Goal: Transaction & Acquisition: Register for event/course

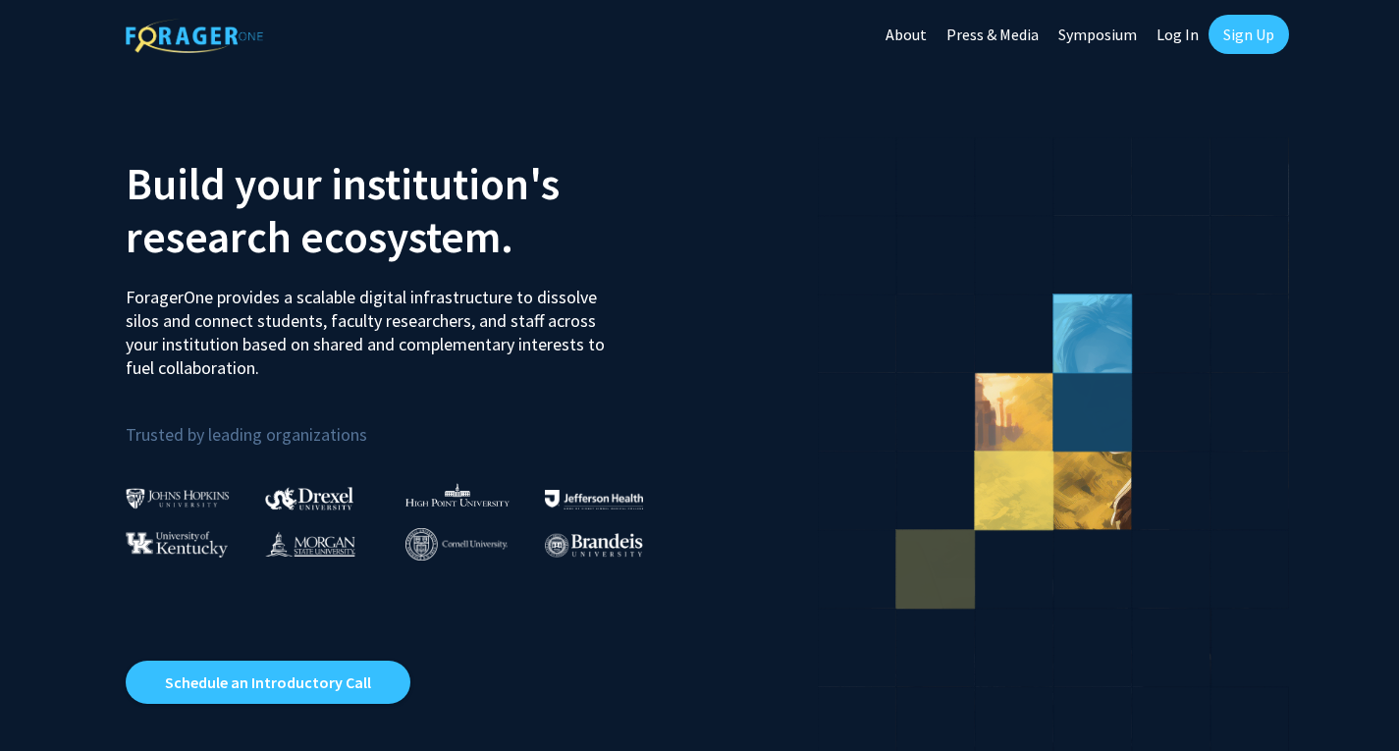
click at [1249, 27] on link "Sign Up" at bounding box center [1249, 34] width 81 height 39
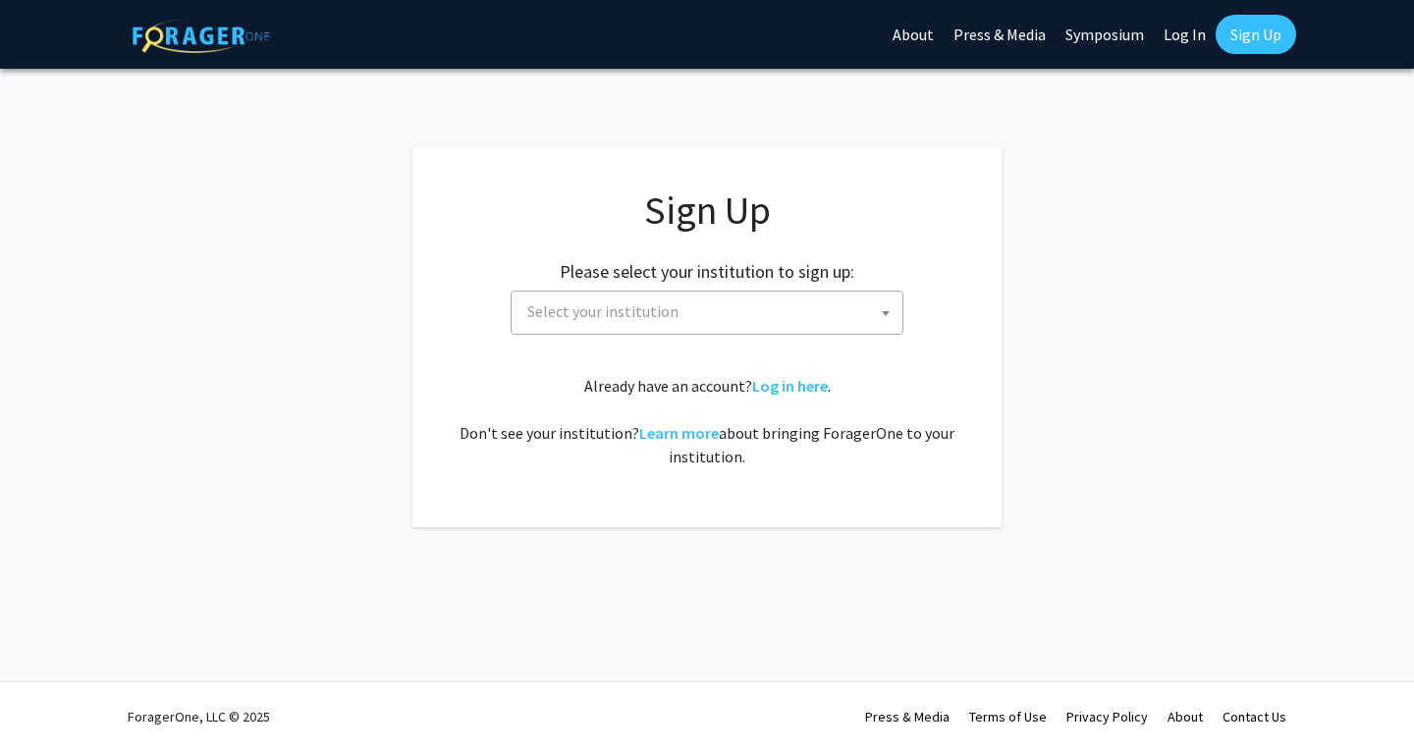
click at [770, 314] on span "Select your institution" at bounding box center [710, 312] width 383 height 40
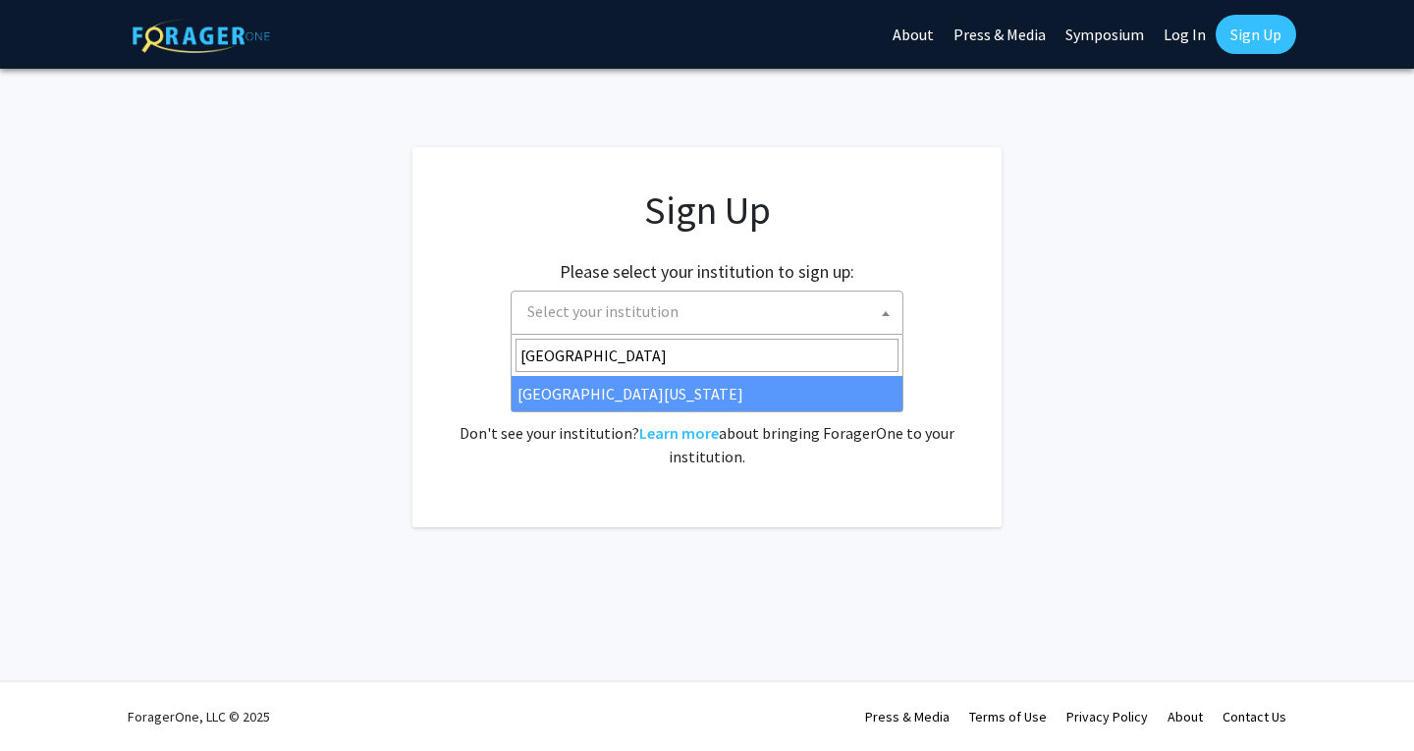
type input "[GEOGRAPHIC_DATA]"
select select "31"
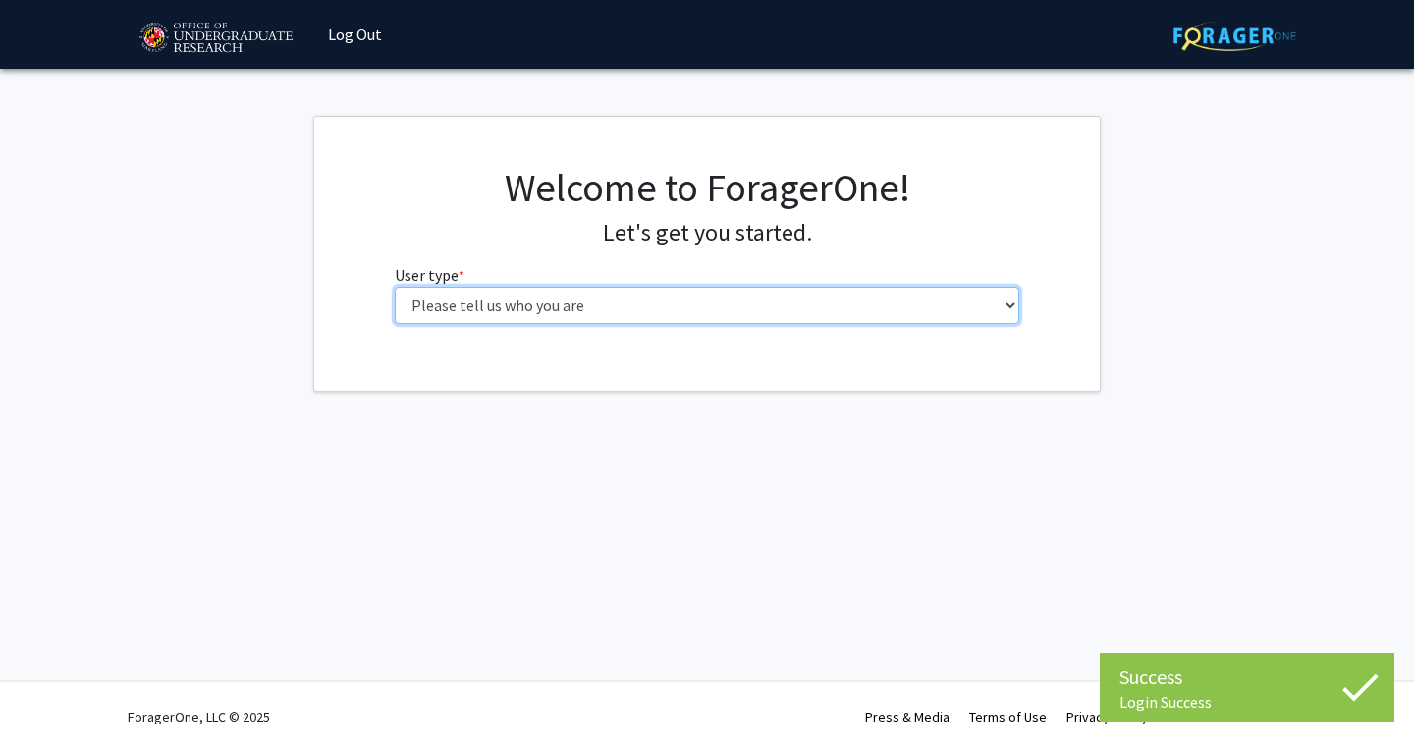
click at [638, 319] on select "Please tell us who you are Undergraduate Student Master's Student Doctoral Cand…" at bounding box center [707, 305] width 625 height 37
select select "1: undergrad"
click at [395, 287] on select "Please tell us who you are Undergraduate Student Master's Student Doctoral Cand…" at bounding box center [707, 305] width 625 height 37
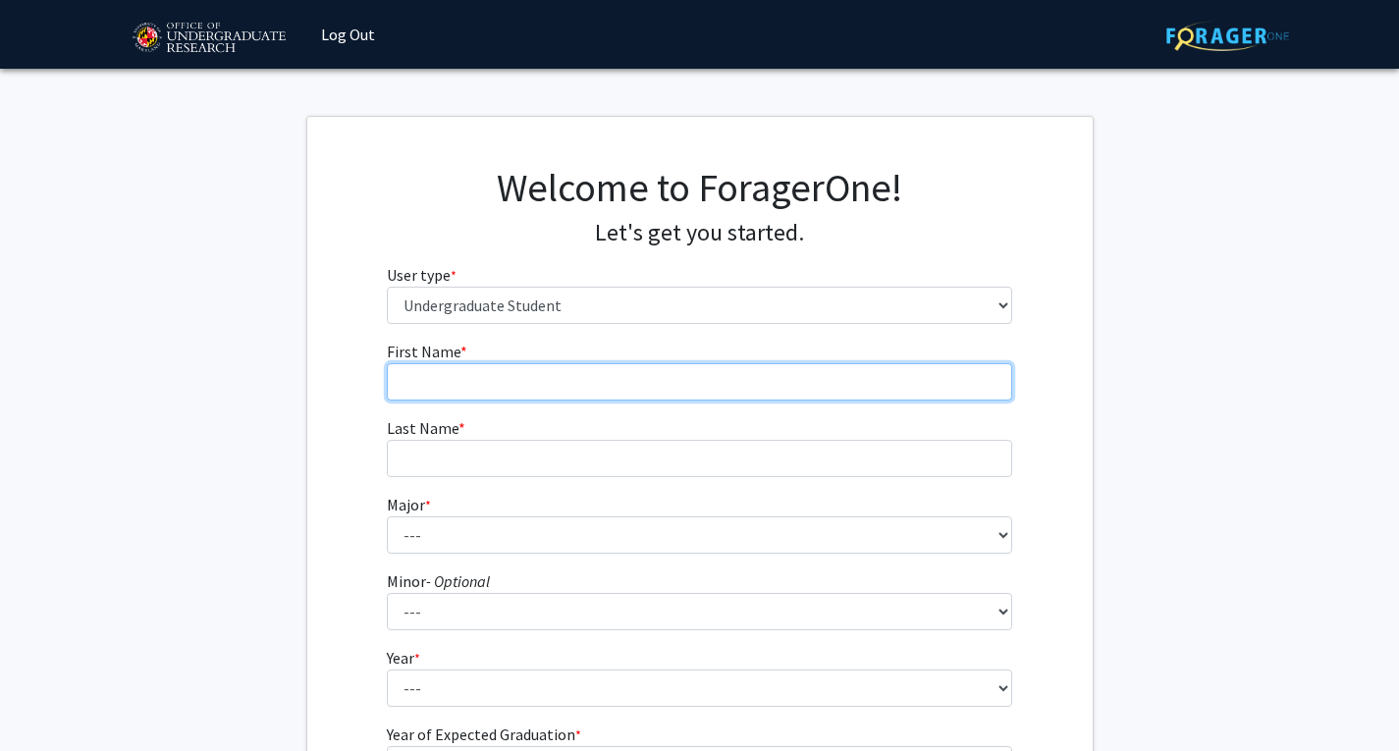
click at [797, 386] on input "First Name * required" at bounding box center [699, 381] width 625 height 37
type input "Najib"
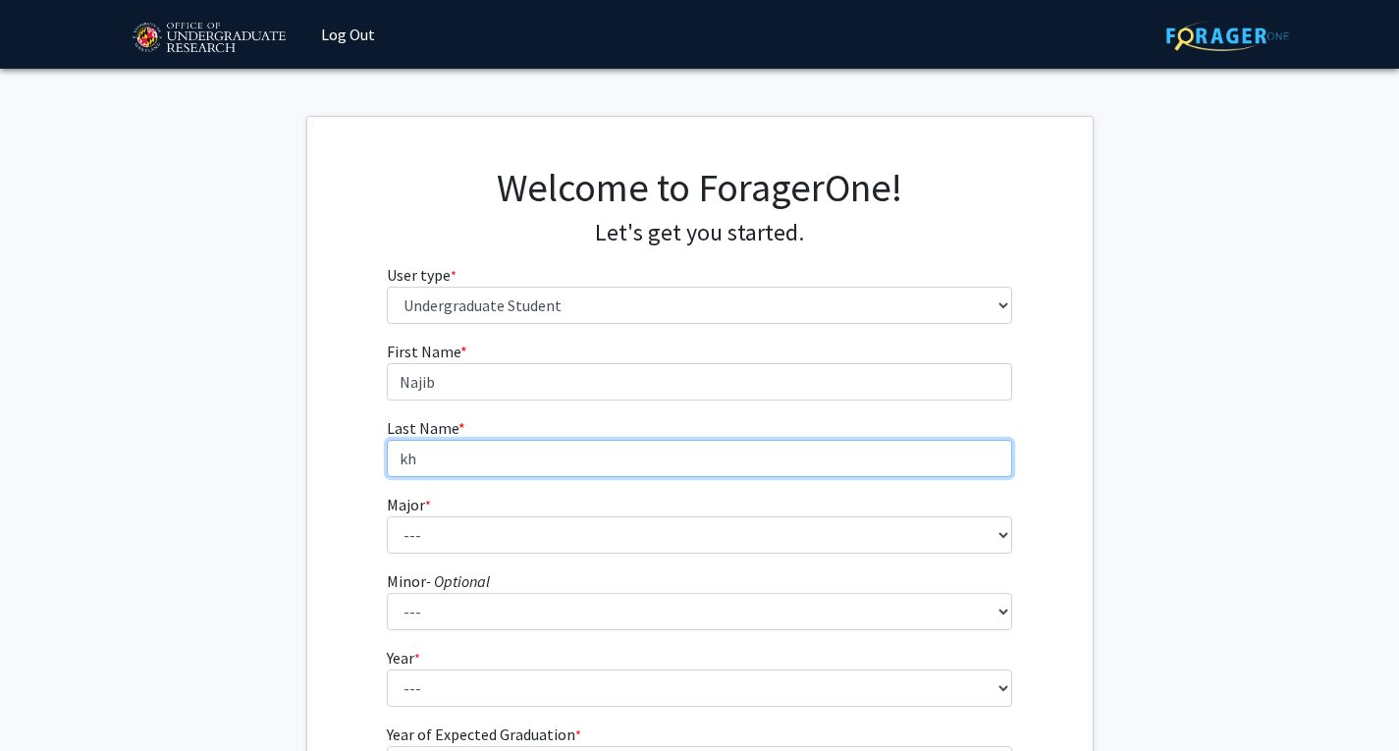
type input "k"
type input "J"
type input "Khan"
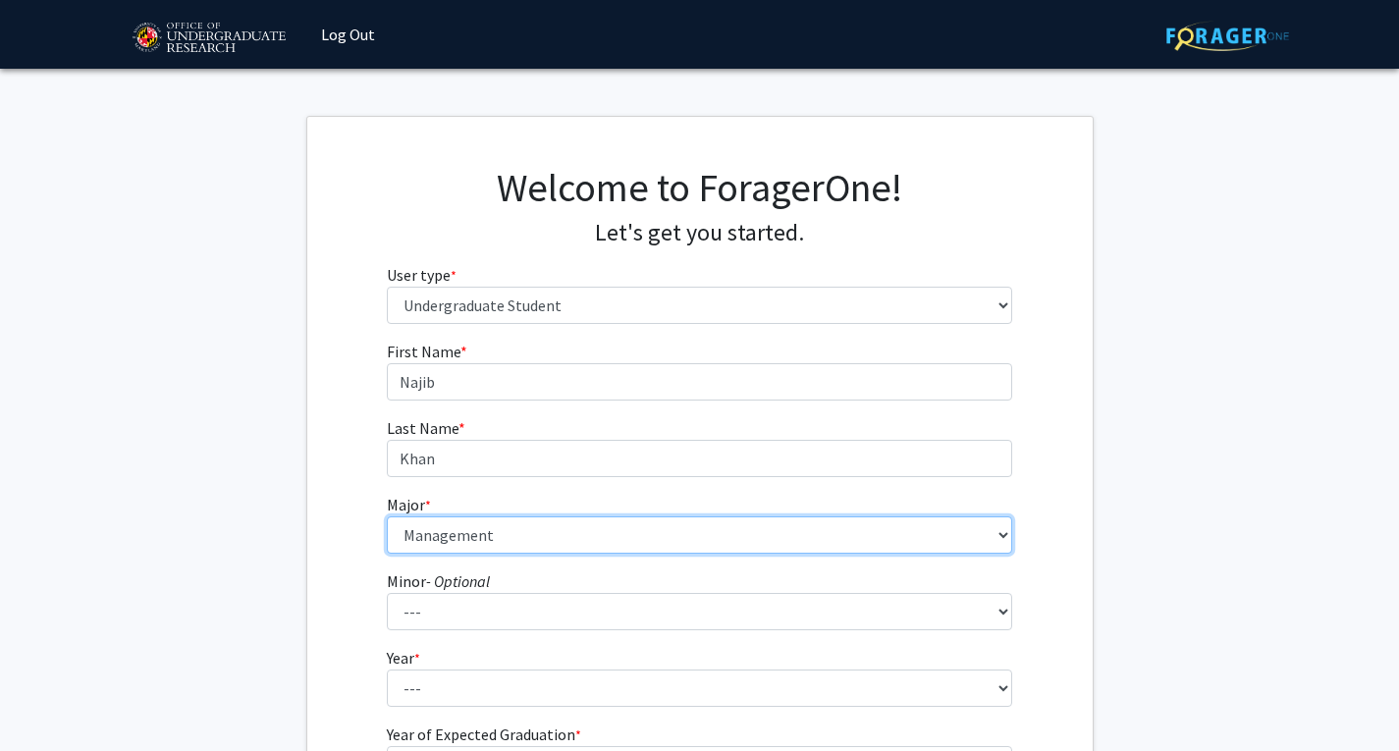
select select "70: 2371"
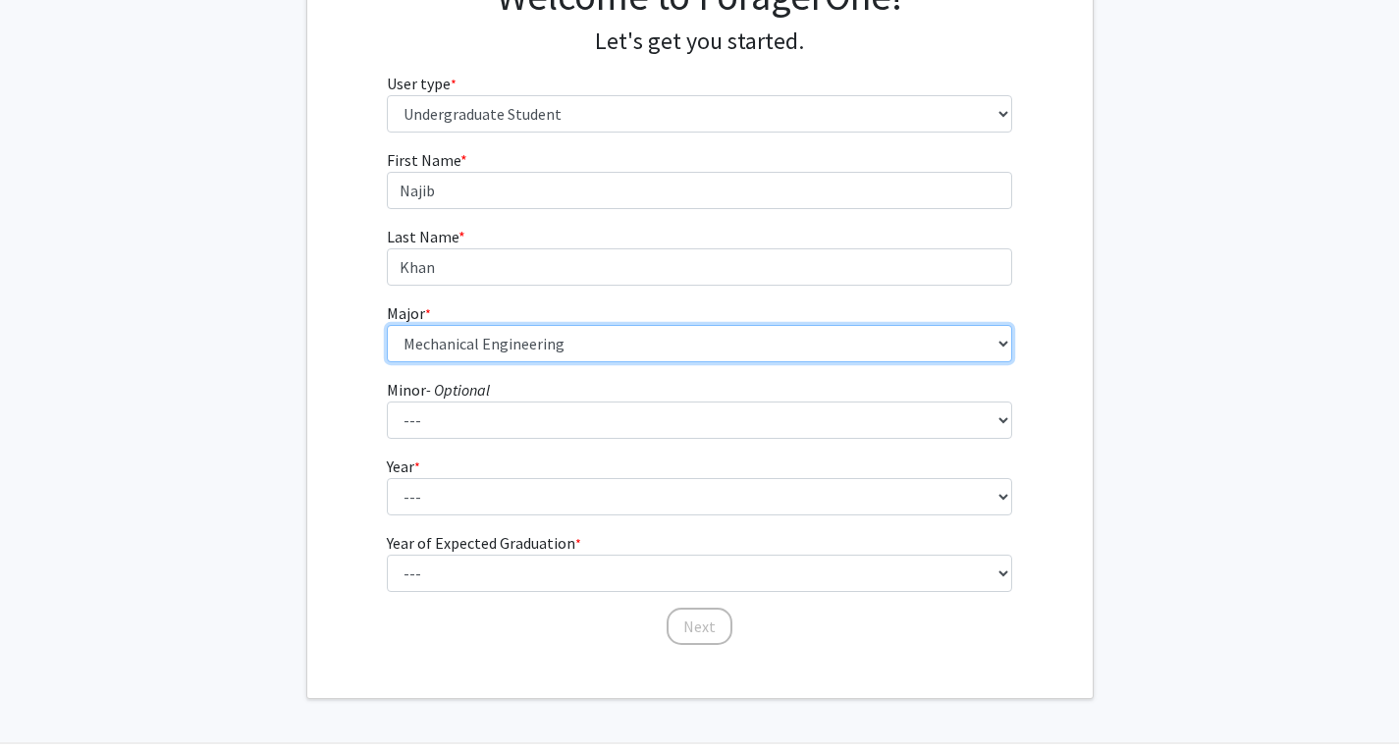
scroll to position [192, 0]
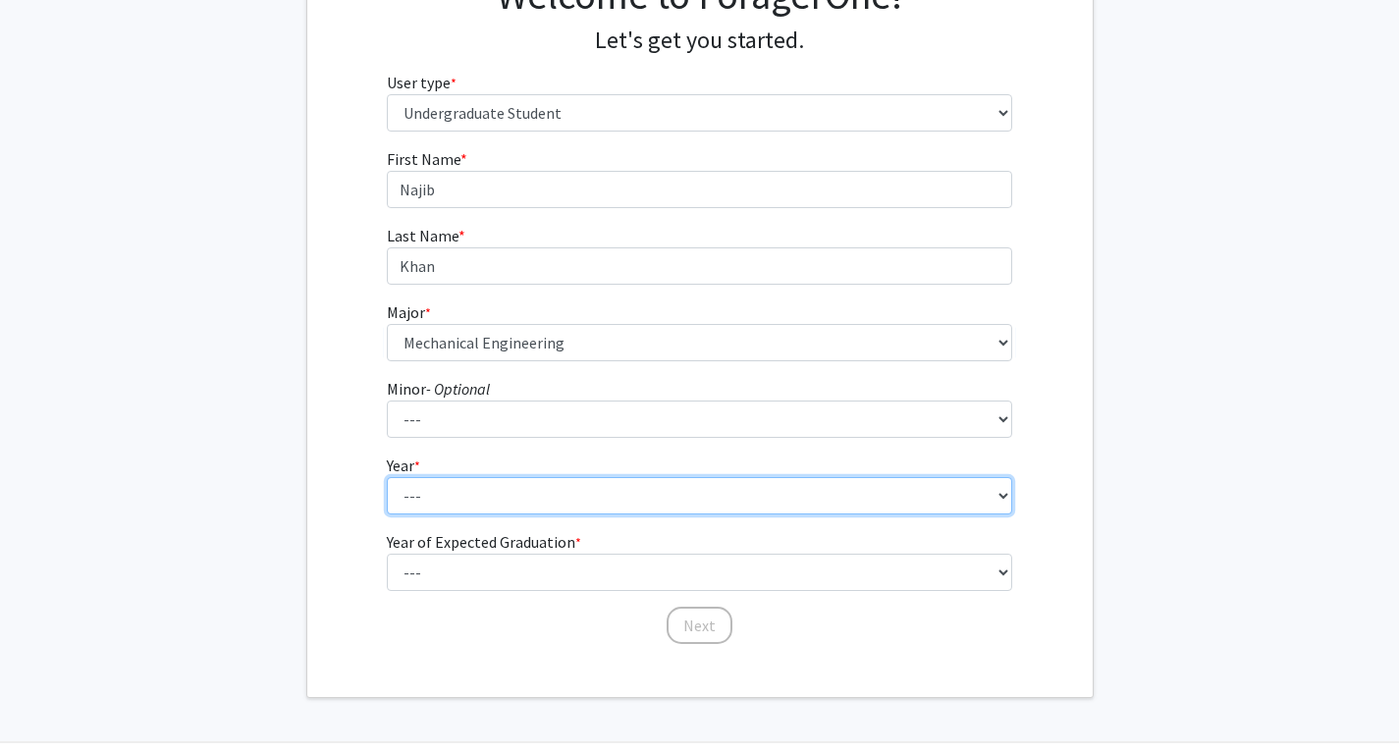
drag, startPoint x: 634, startPoint y: 500, endPoint x: 629, endPoint y: 511, distance: 11.9
click at [634, 500] on select "--- First-year Sophomore Junior Senior Postbaccalaureate Certificate" at bounding box center [699, 495] width 625 height 37
select select "1: first-year"
click at [387, 477] on select "--- First-year Sophomore Junior Senior Postbaccalaureate Certificate" at bounding box center [699, 495] width 625 height 37
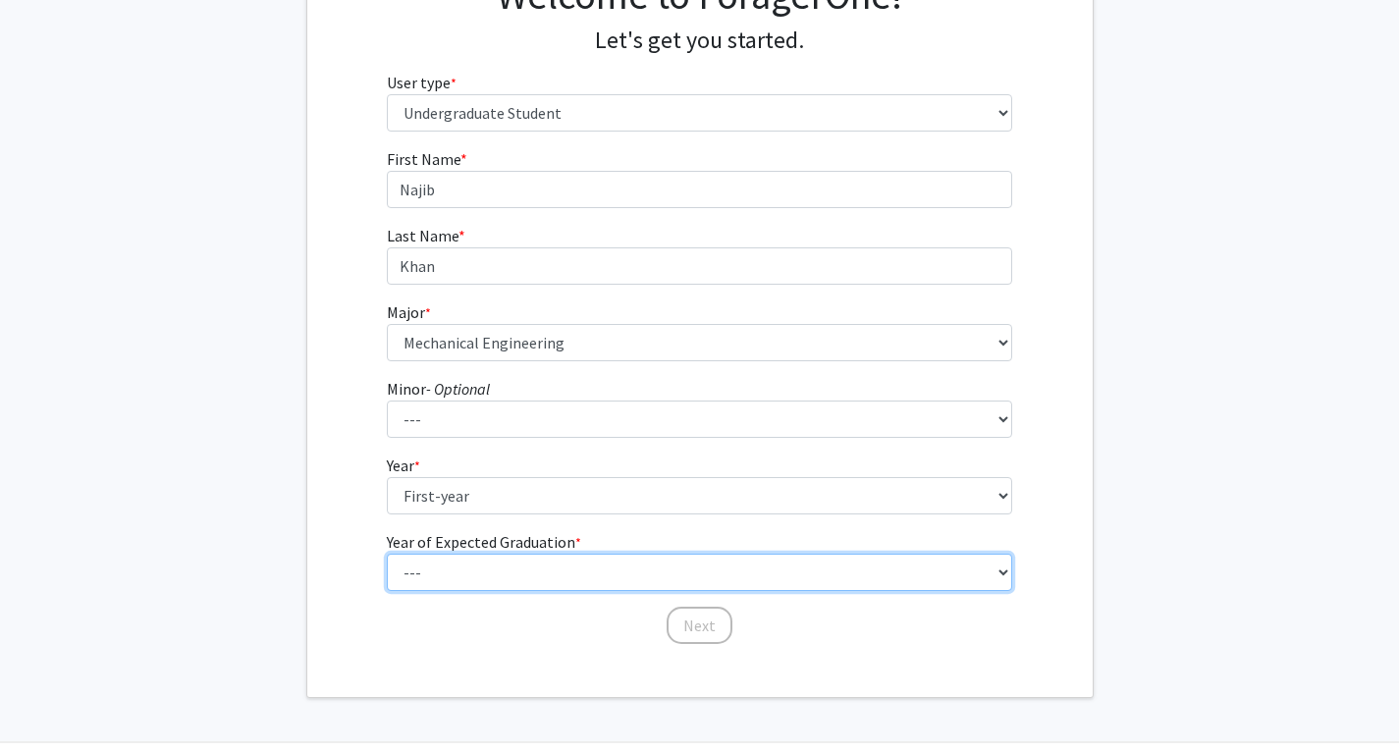
click at [597, 562] on select "--- 2025 2026 2027 2028 2029 2030 2031 2032 2033 2034" at bounding box center [699, 572] width 625 height 37
select select "5: 2029"
click at [387, 554] on select "--- 2025 2026 2027 2028 2029 2030 2031 2032 2033 2034" at bounding box center [699, 572] width 625 height 37
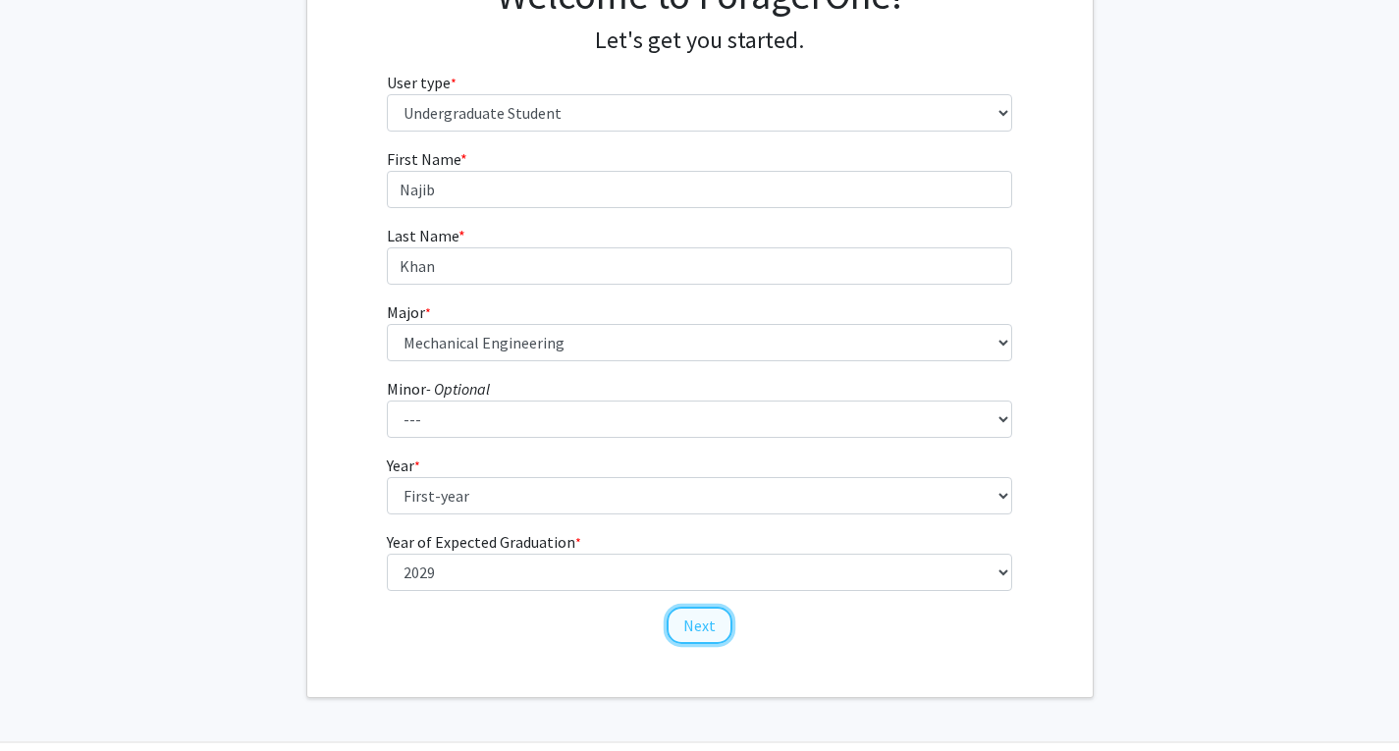
click at [676, 618] on button "Next" at bounding box center [700, 625] width 66 height 37
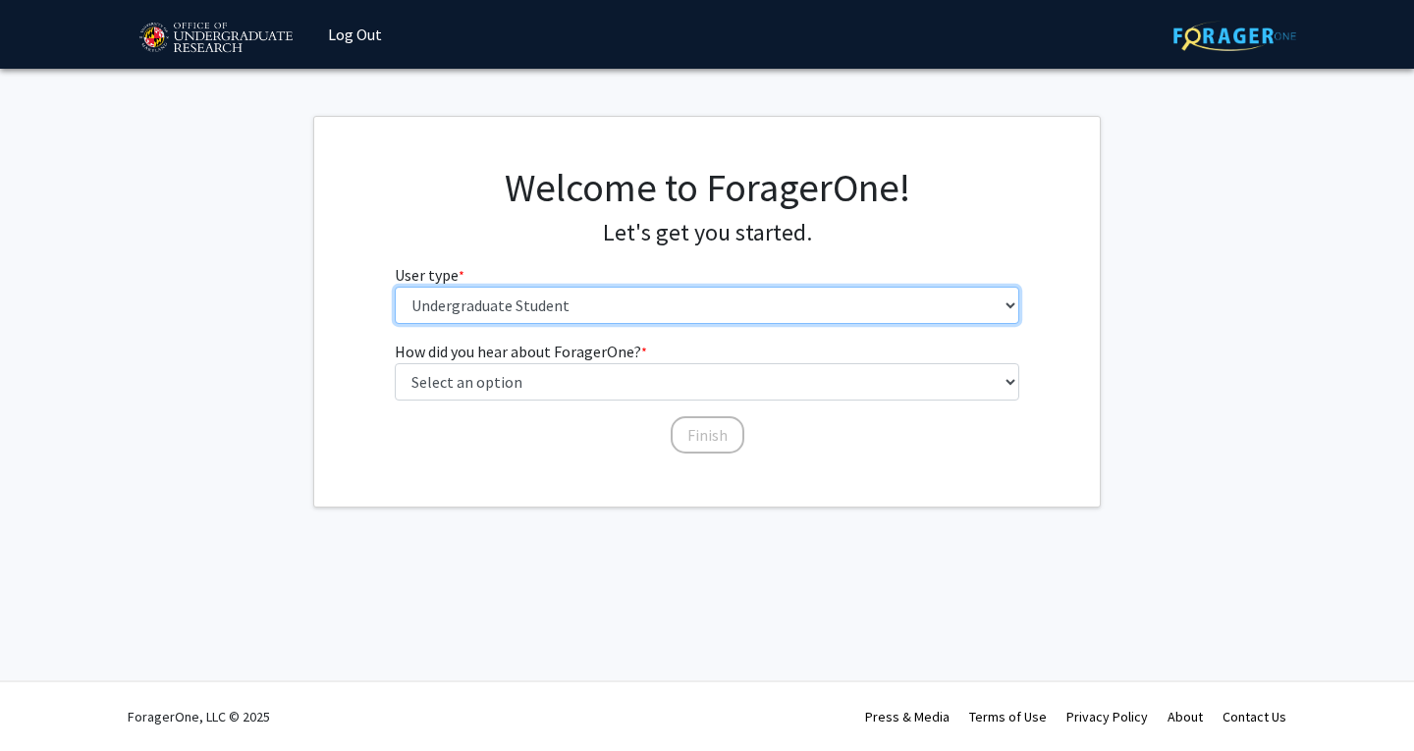
click at [665, 305] on select "Please tell us who you are Undergraduate Student Master's Student Doctoral Cand…" at bounding box center [707, 305] width 625 height 37
click at [634, 302] on select "Please tell us who you are Undergraduate Student Master's Student Doctoral Cand…" at bounding box center [707, 305] width 625 height 37
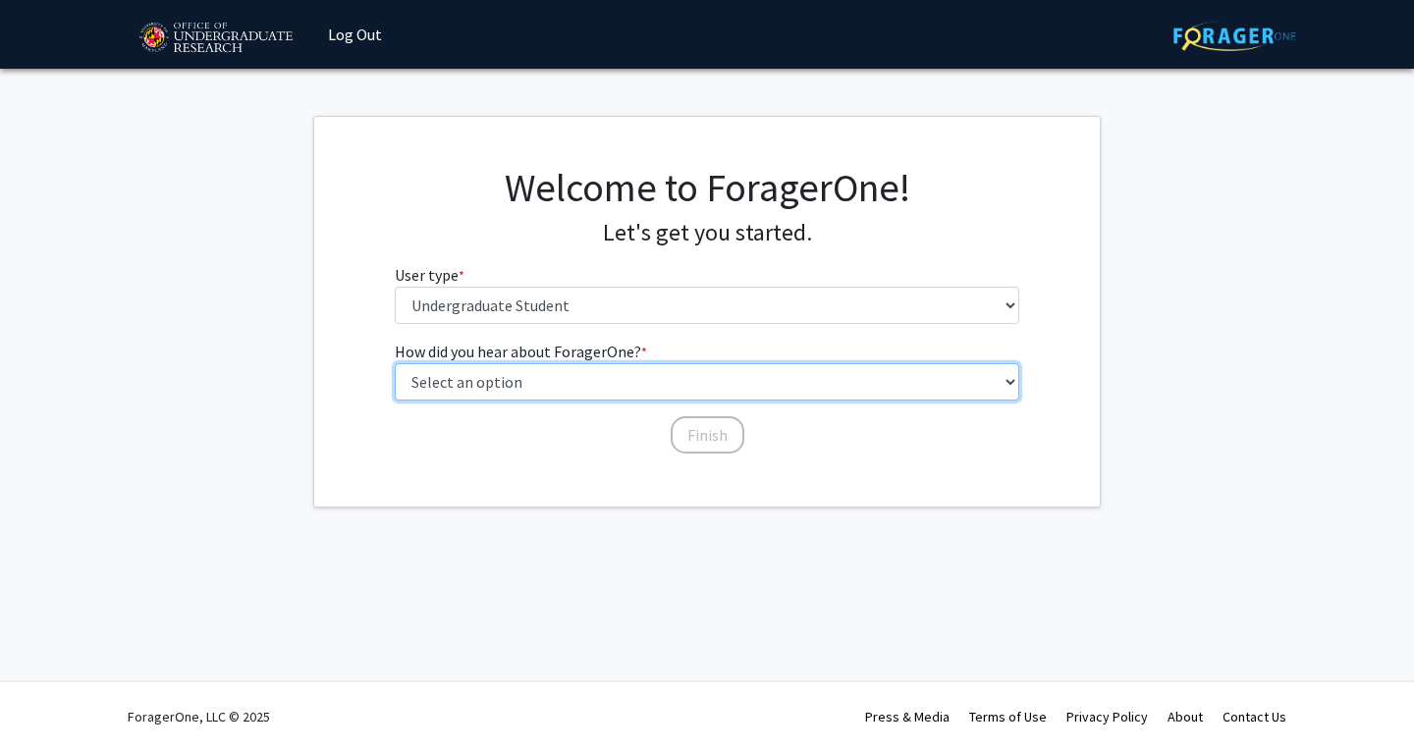
click at [626, 369] on select "Select an option Peer/student recommendation Faculty/staff recommendation Unive…" at bounding box center [707, 381] width 625 height 37
select select "3: university_website"
click at [395, 363] on select "Select an option Peer/student recommendation Faculty/staff recommendation Unive…" at bounding box center [707, 381] width 625 height 37
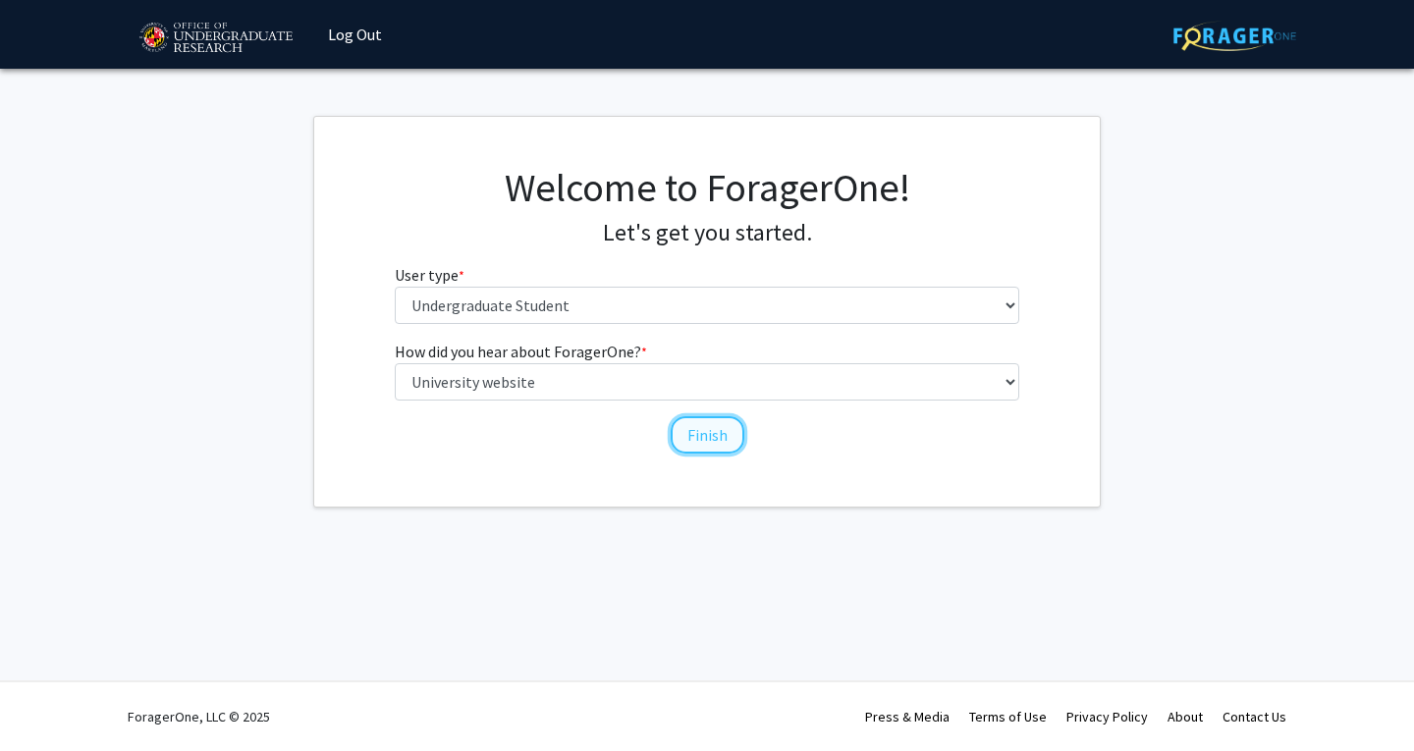
click at [693, 445] on button "Finish" at bounding box center [708, 434] width 74 height 37
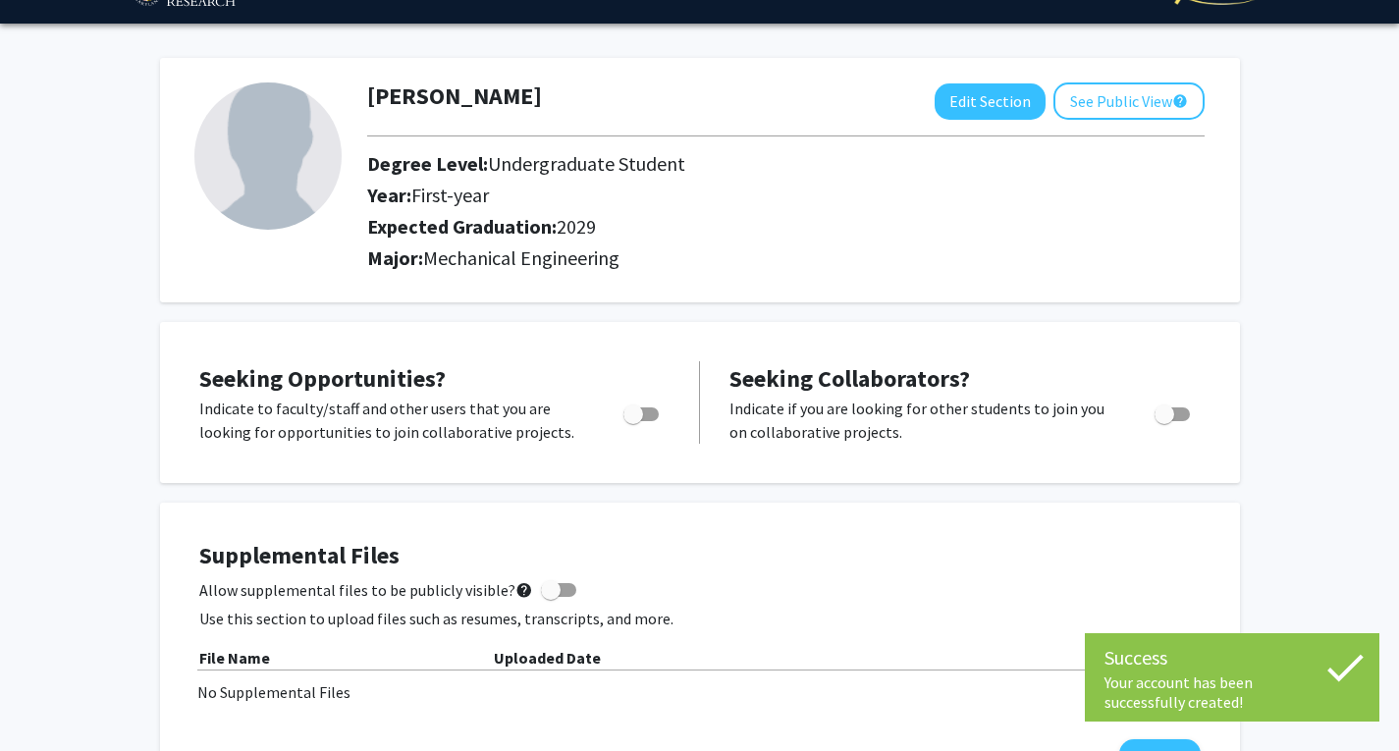
scroll to position [58, 0]
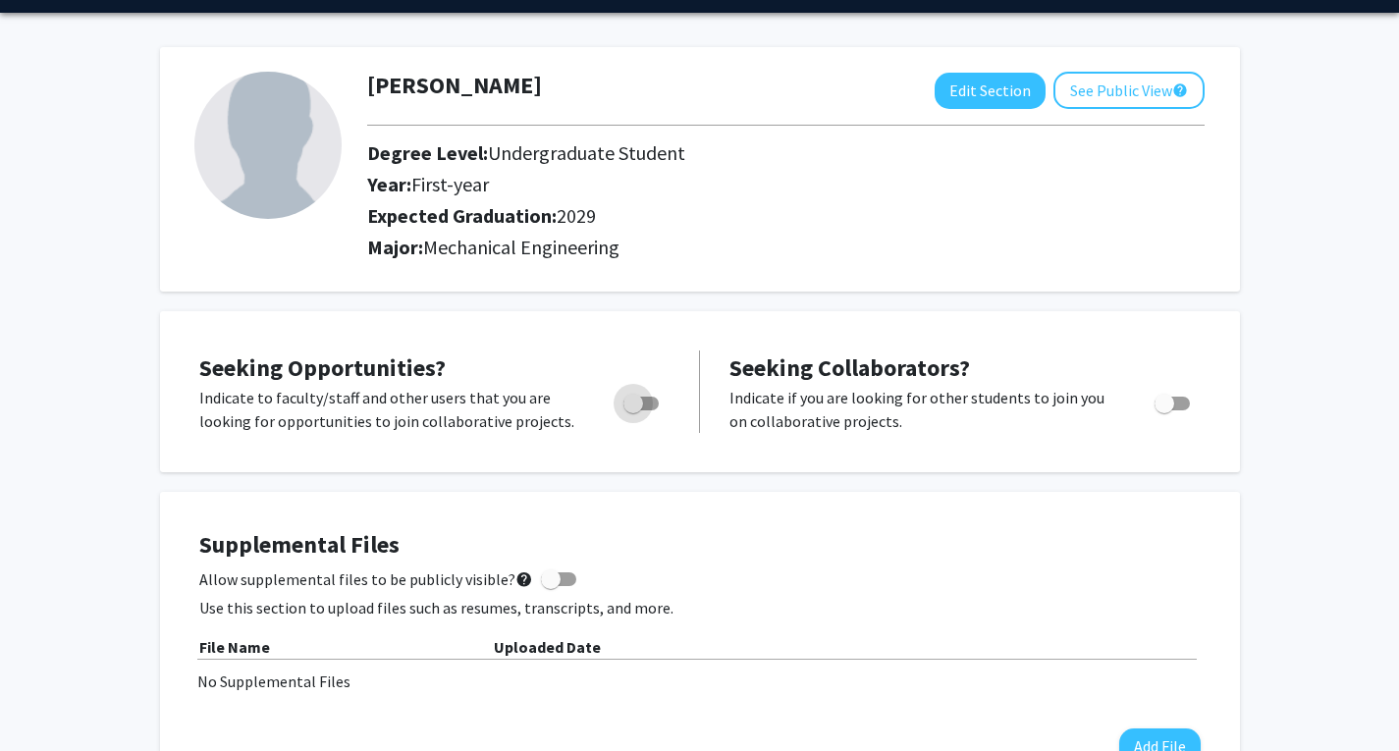
click at [645, 406] on span "Toggle" at bounding box center [640, 404] width 35 height 14
click at [633, 410] on input "Are you actively seeking opportunities?" at bounding box center [632, 410] width 1 height 1
checkbox input "true"
click at [950, 527] on div "Supplemental Files Allow supplemental files to be publicly visible? help Use th…" at bounding box center [700, 647] width 1041 height 273
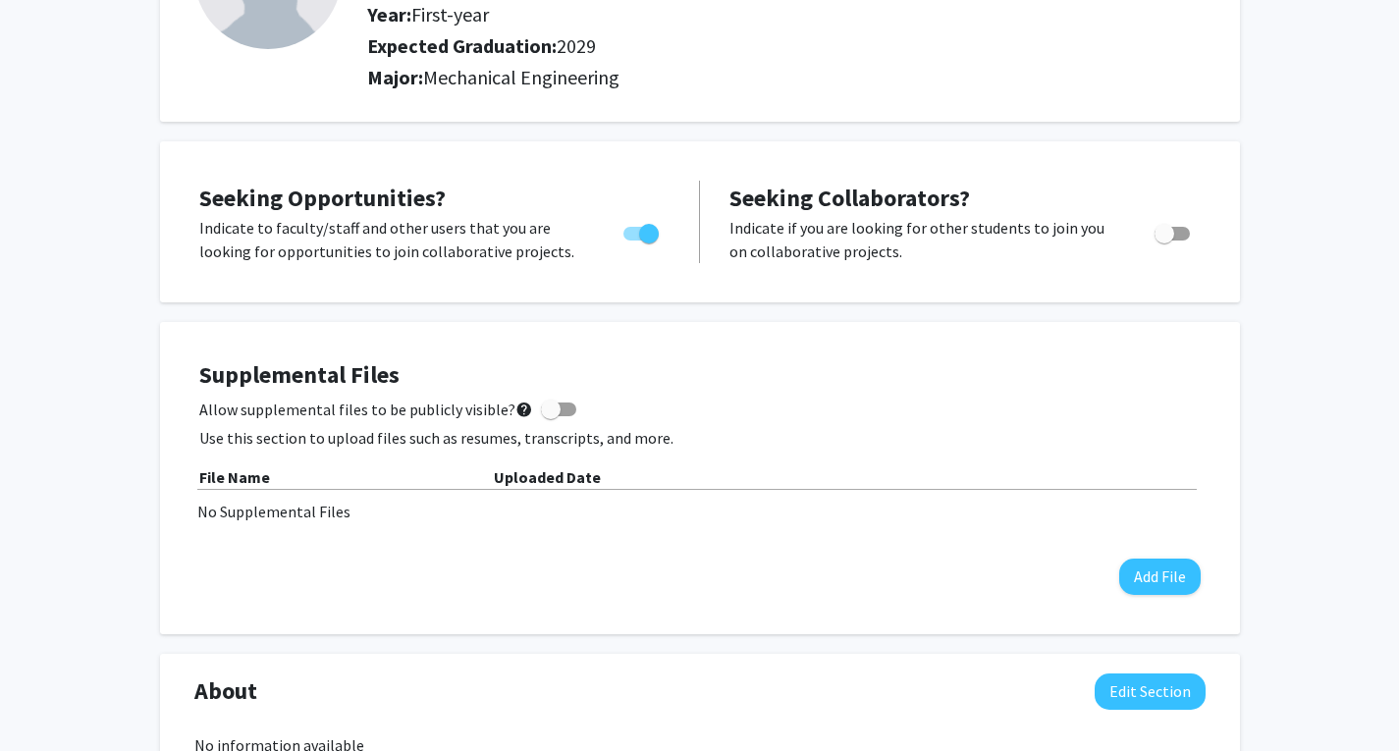
scroll to position [0, 0]
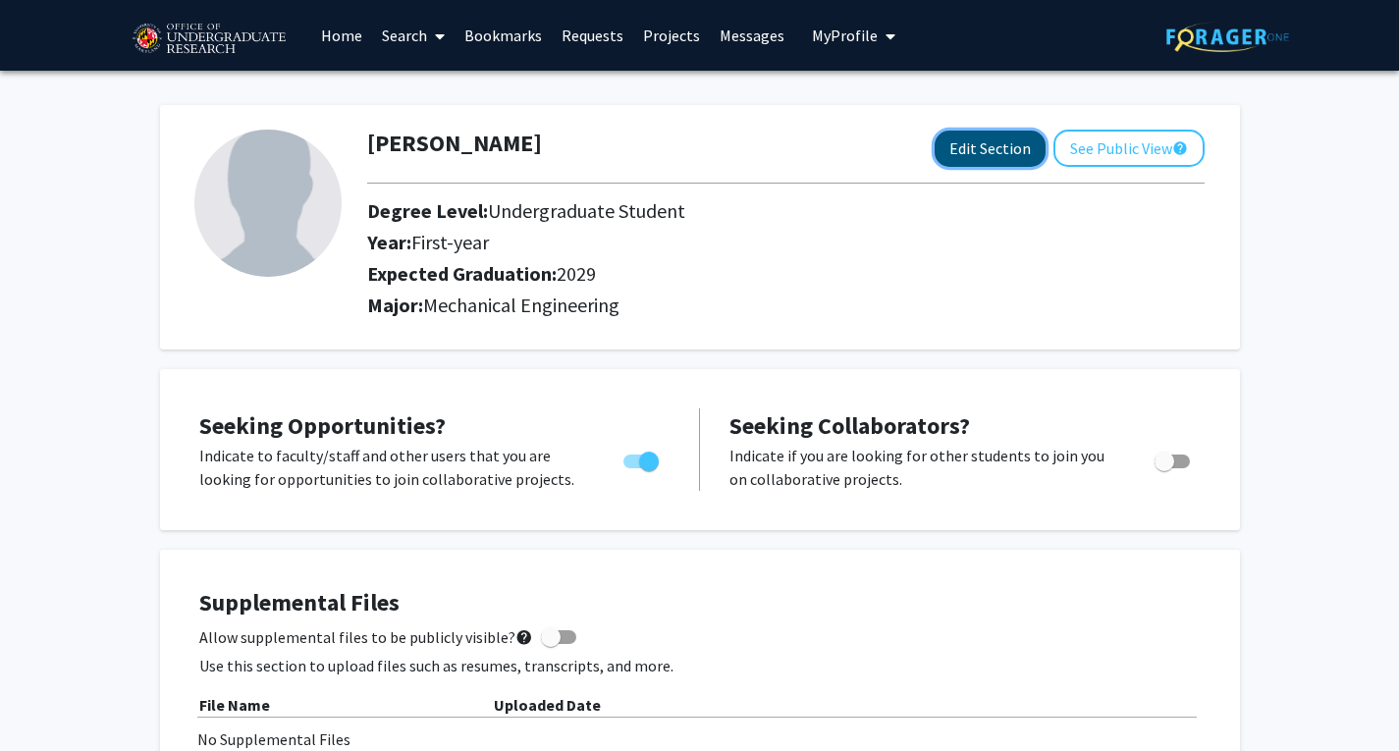
click at [959, 149] on button "Edit Section" at bounding box center [990, 149] width 111 height 36
select select "first-year"
select select "2029"
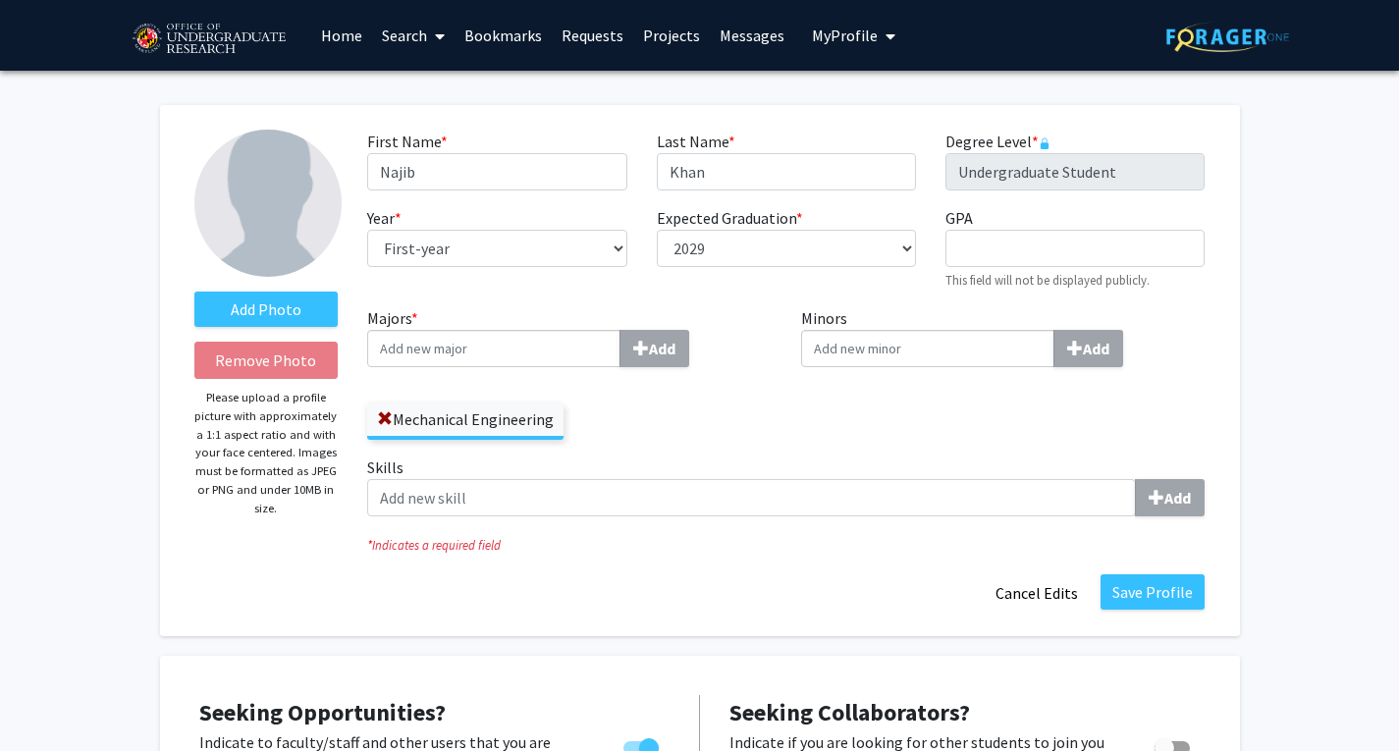
click at [668, 23] on link "Projects" at bounding box center [671, 35] width 77 height 69
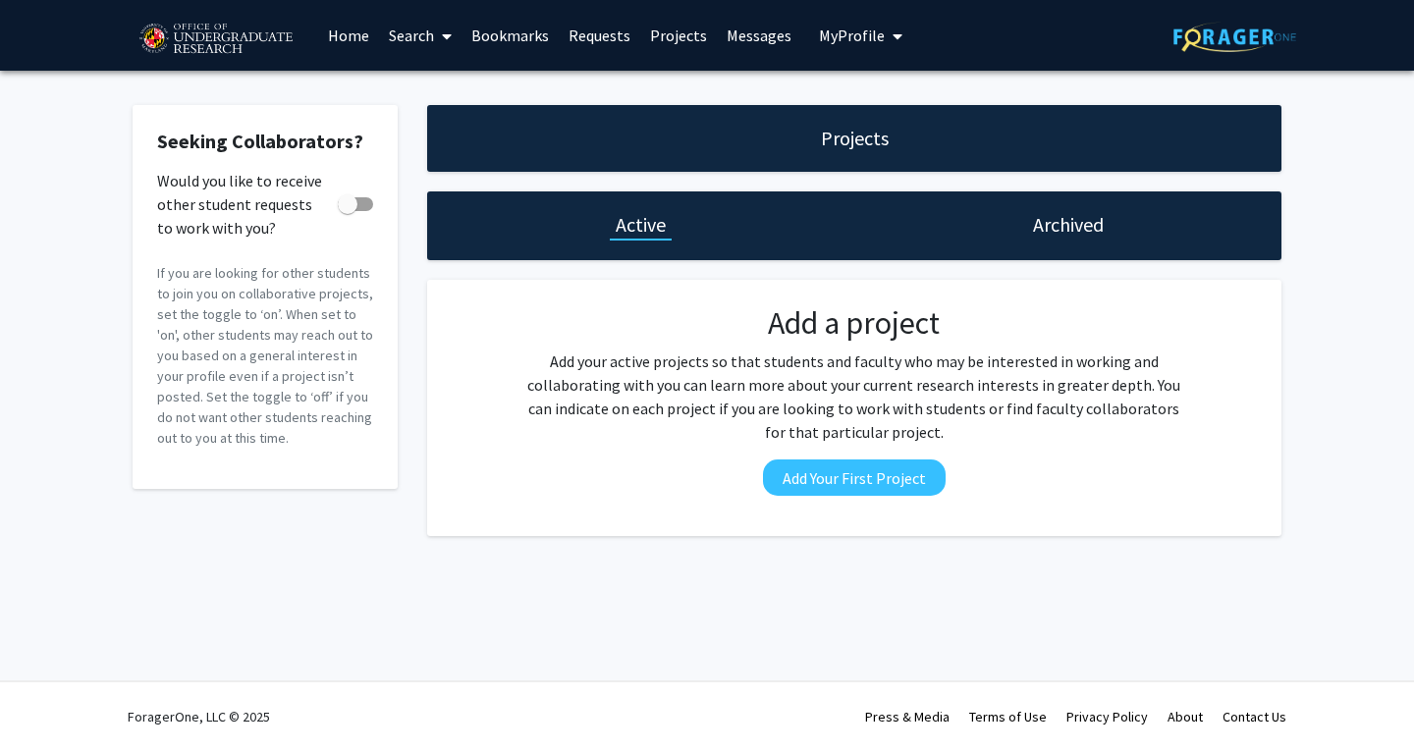
click at [605, 36] on link "Requests" at bounding box center [599, 35] width 81 height 69
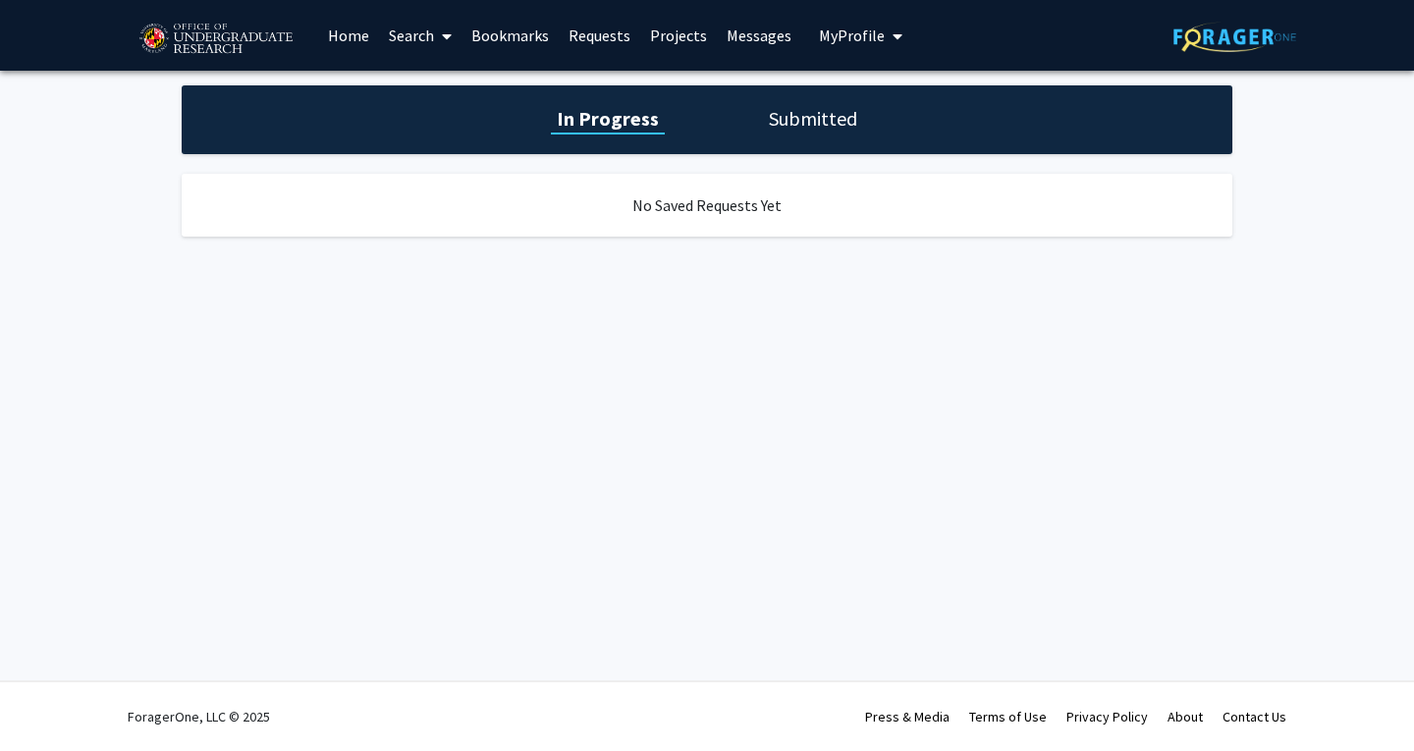
click at [513, 51] on link "Bookmarks" at bounding box center [509, 35] width 97 height 69
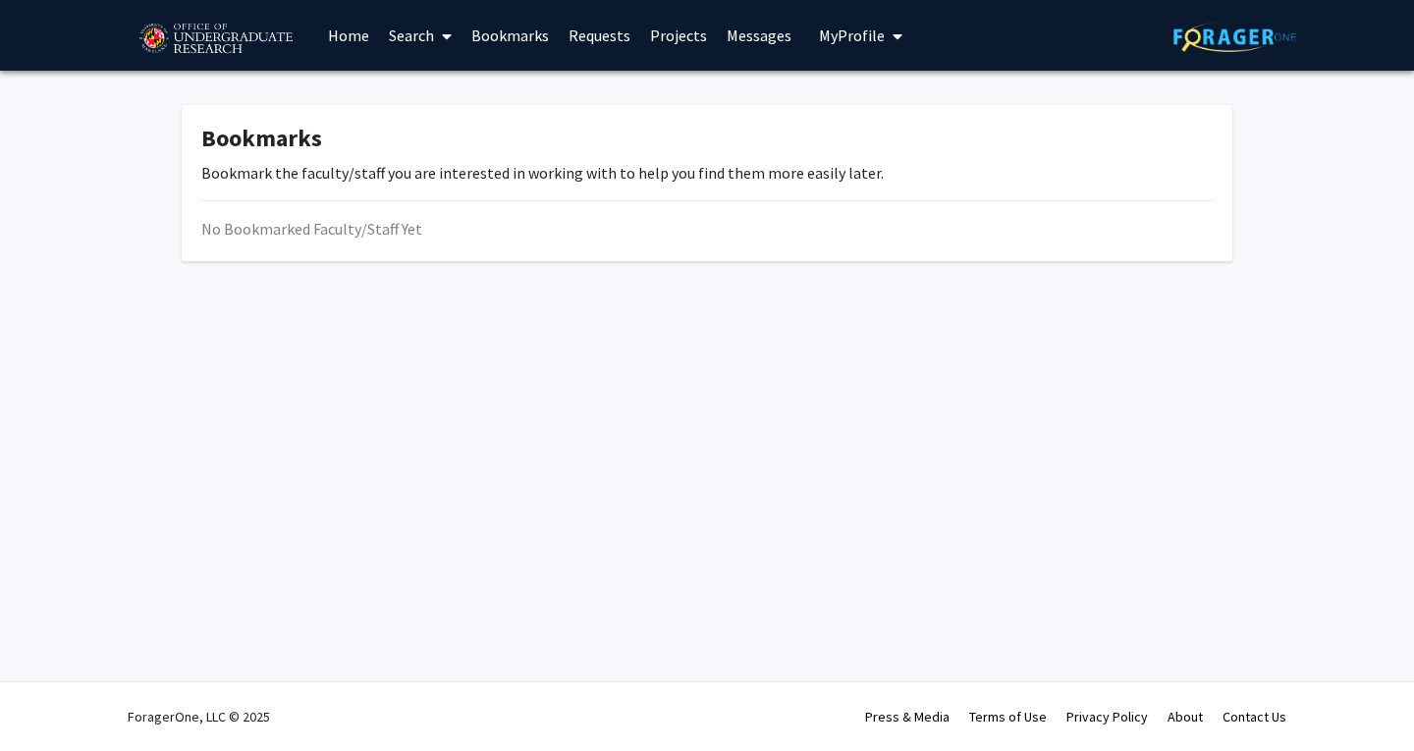
click at [443, 43] on span at bounding box center [443, 36] width 18 height 69
click at [443, 125] on span "Students" at bounding box center [439, 129] width 120 height 39
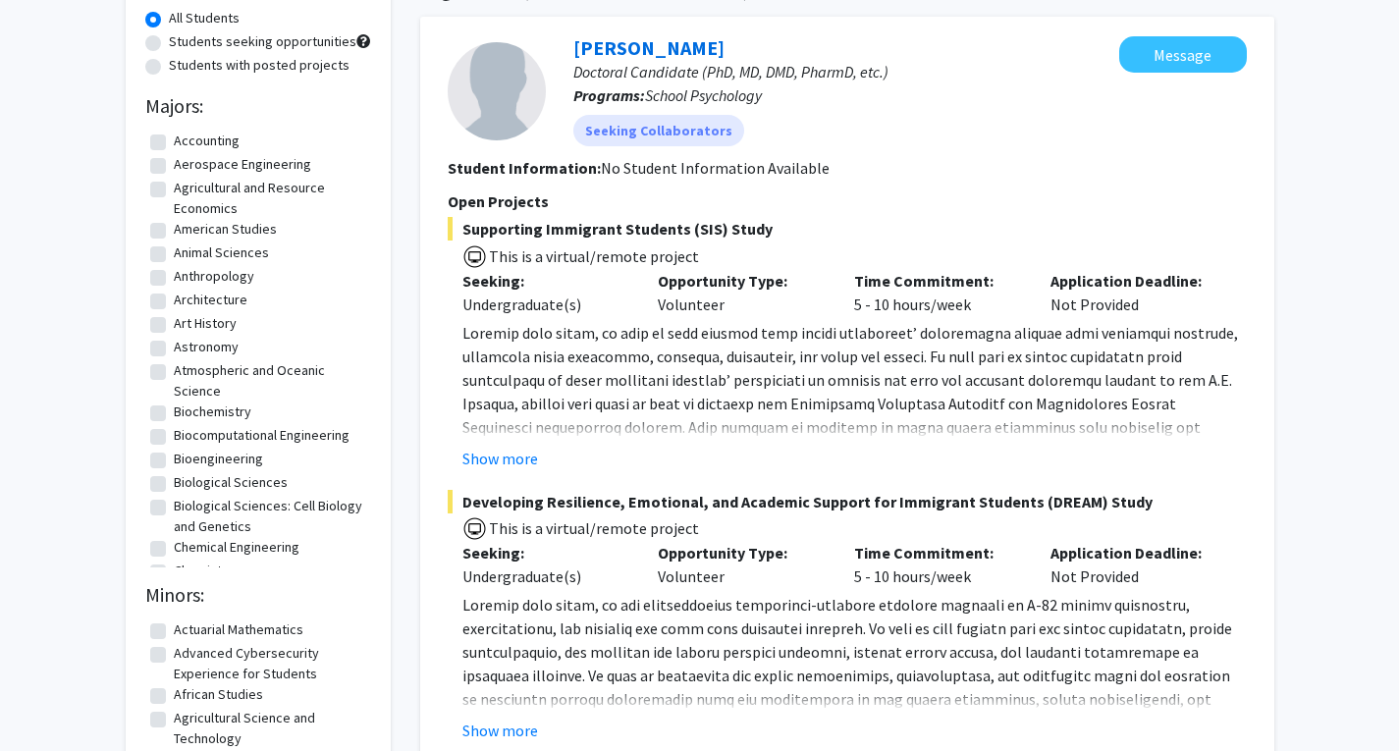
scroll to position [175, 0]
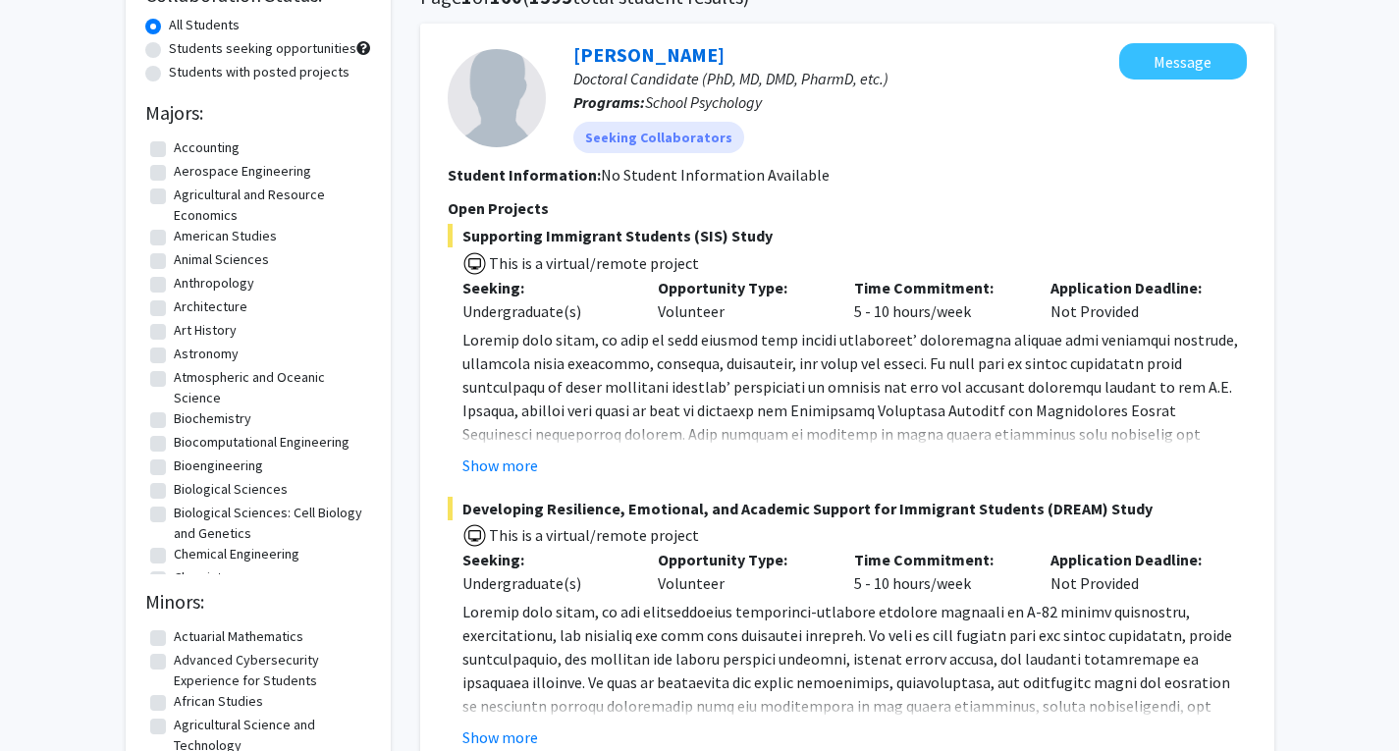
click at [174, 176] on label "Aerospace Engineering" at bounding box center [242, 171] width 137 height 21
click at [174, 174] on input "Aerospace Engineering" at bounding box center [180, 167] width 13 height 13
checkbox input "true"
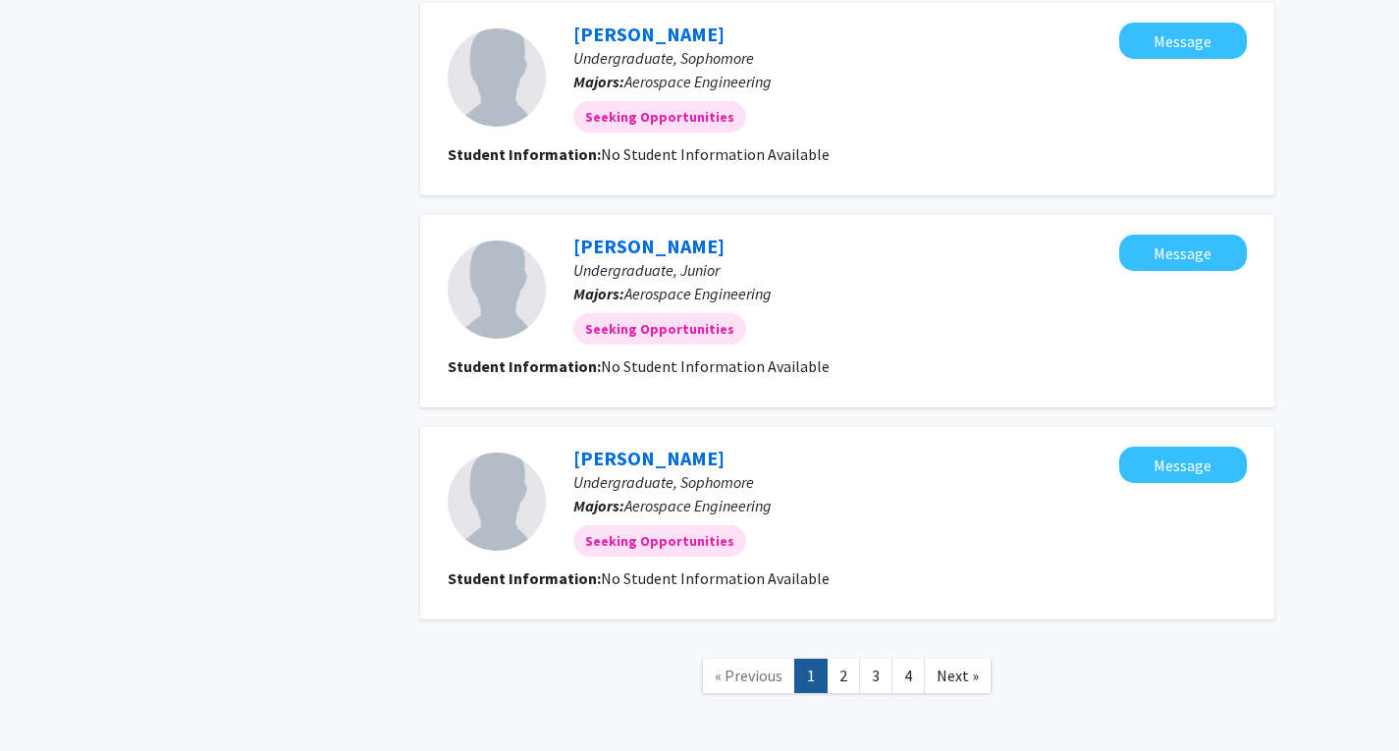
scroll to position [2299, 0]
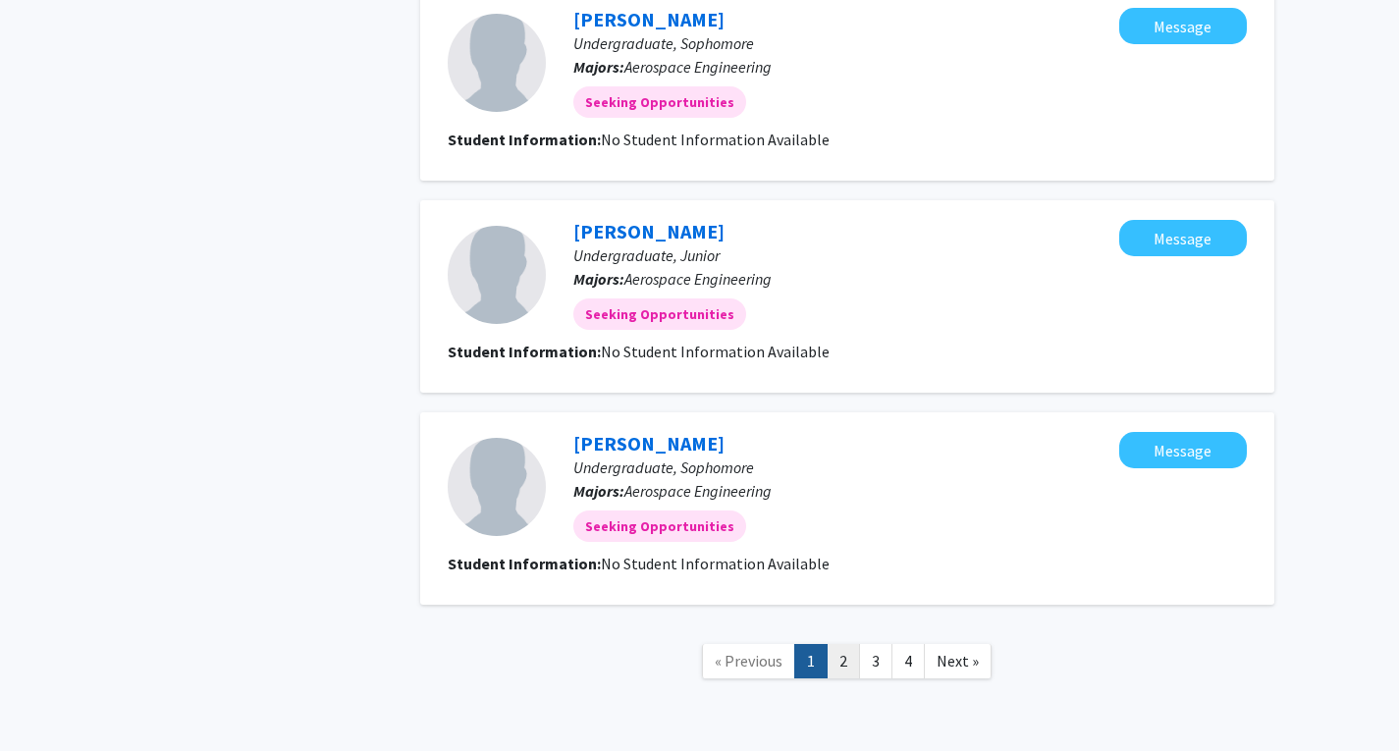
click at [851, 644] on link "2" at bounding box center [843, 661] width 33 height 34
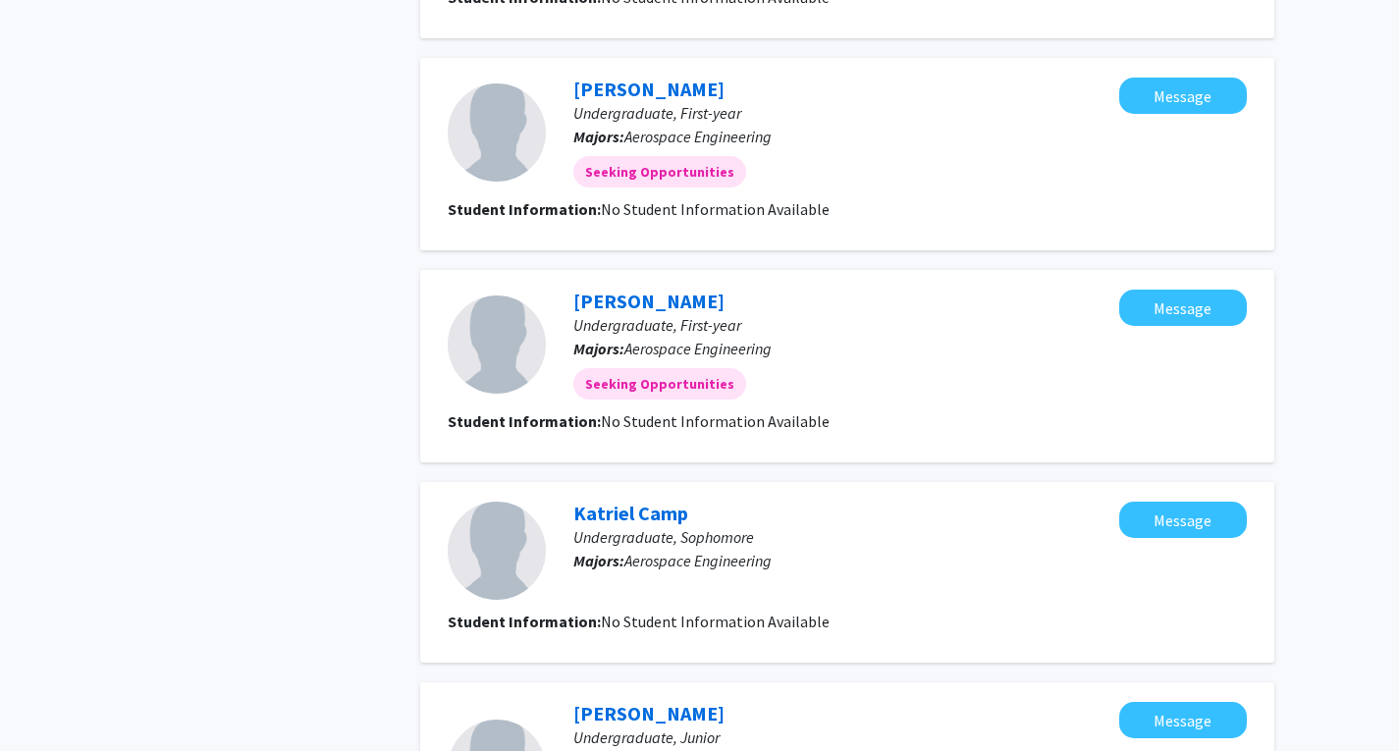
scroll to position [1816, 0]
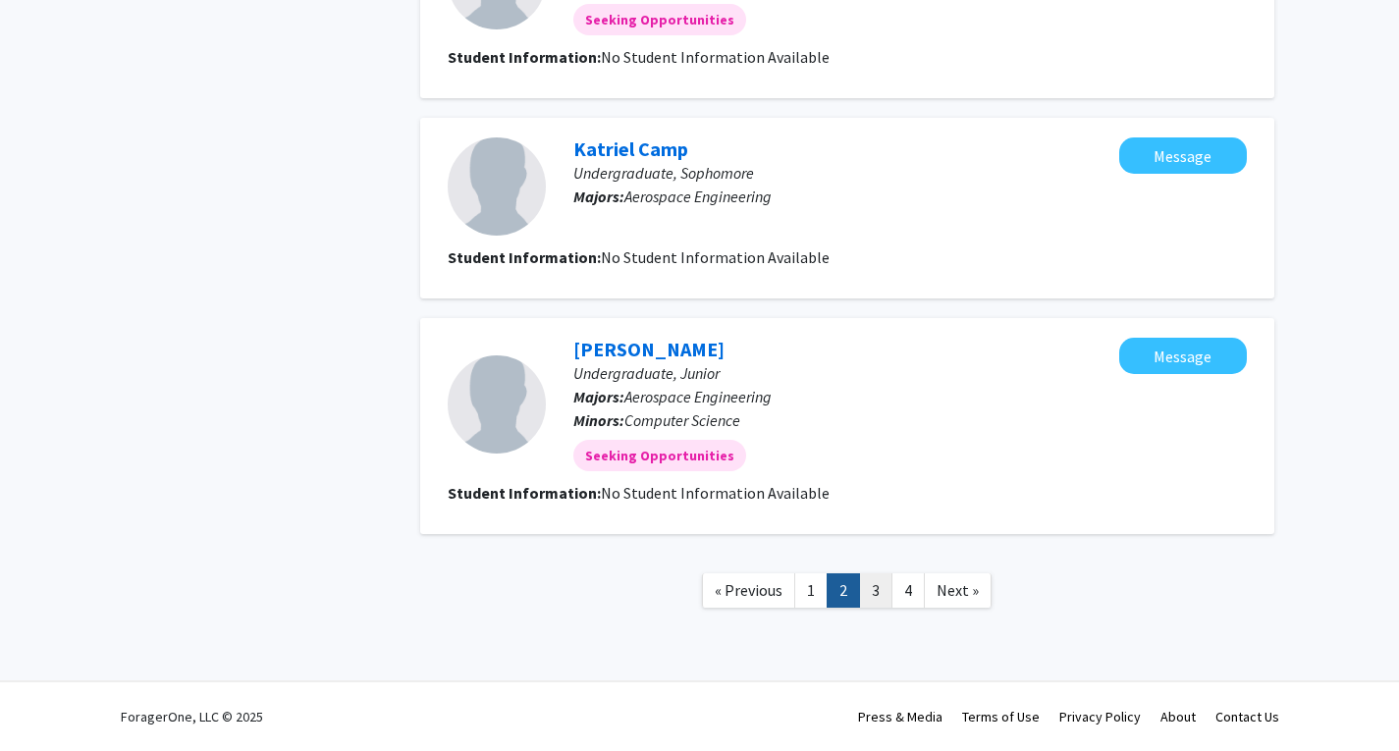
click at [887, 587] on link "3" at bounding box center [875, 590] width 33 height 34
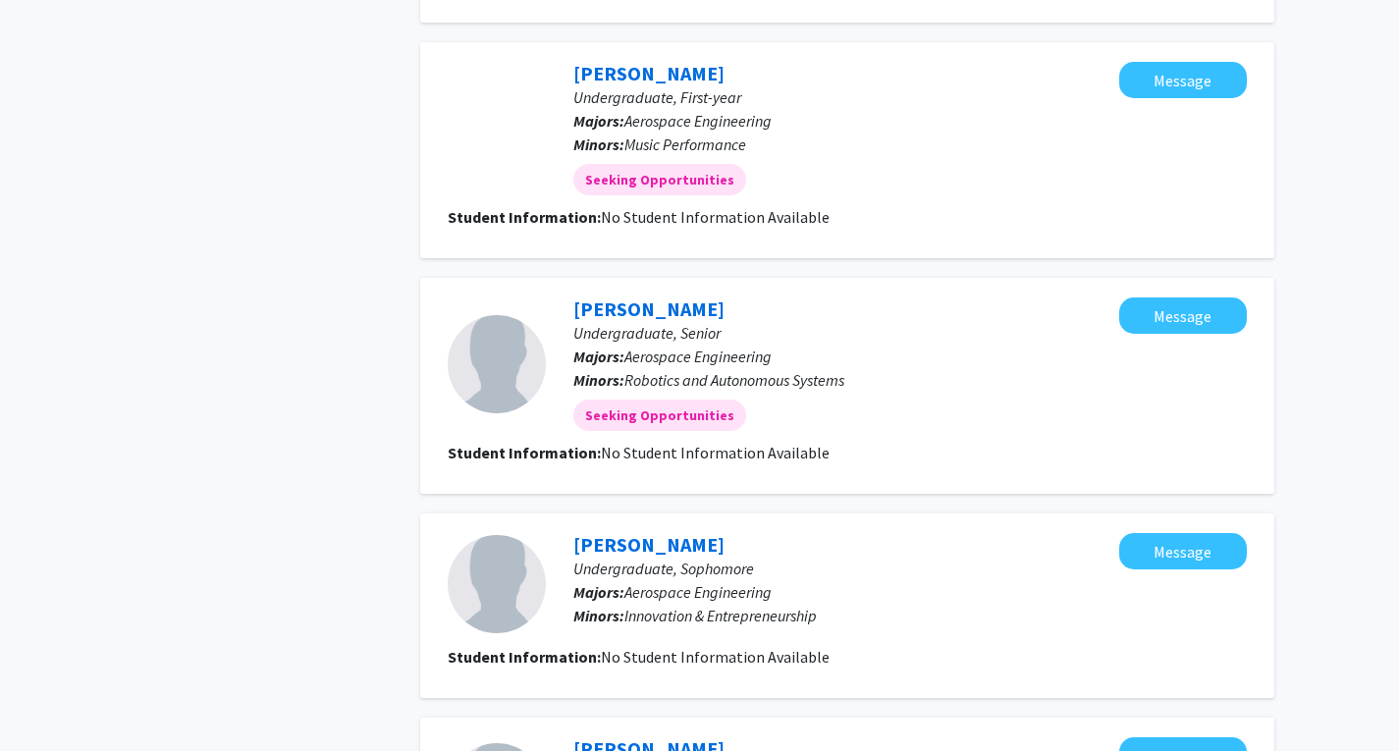
scroll to position [1852, 0]
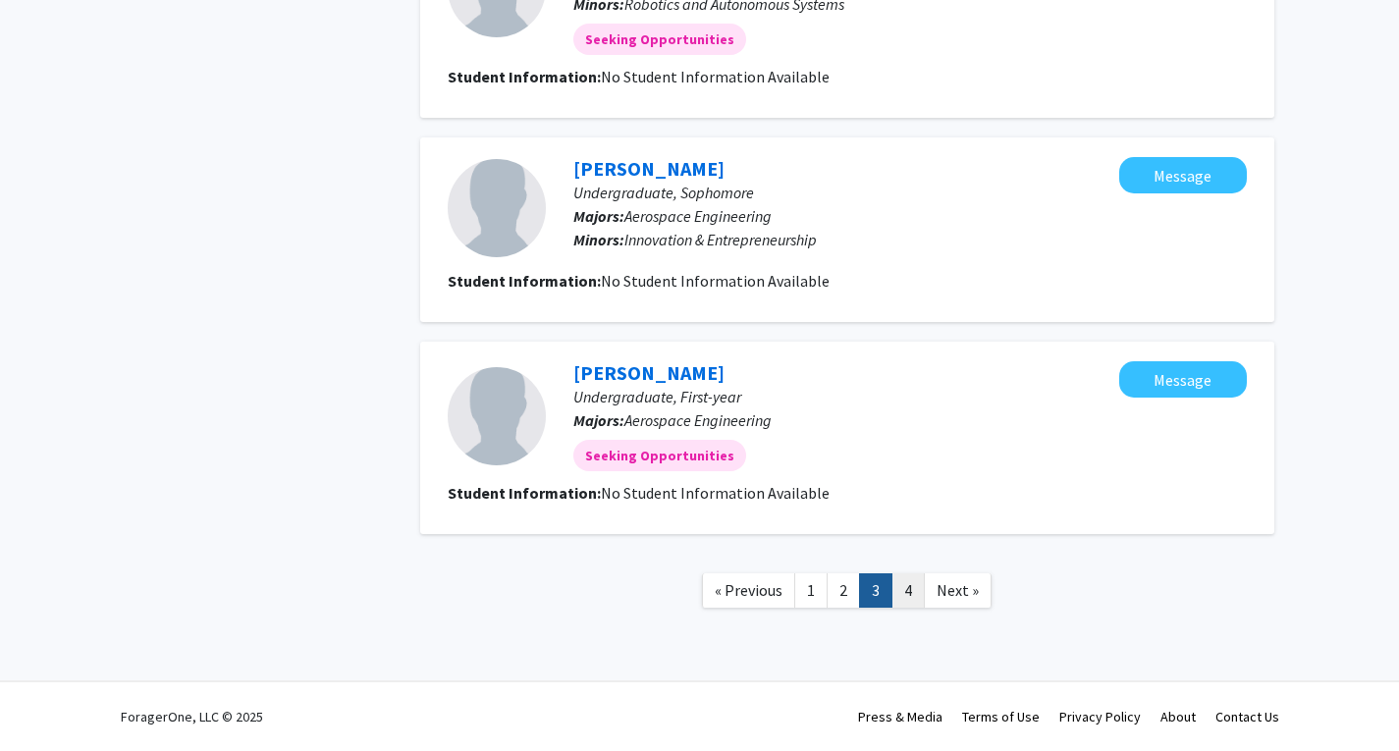
click at [904, 598] on link "4" at bounding box center [907, 590] width 33 height 34
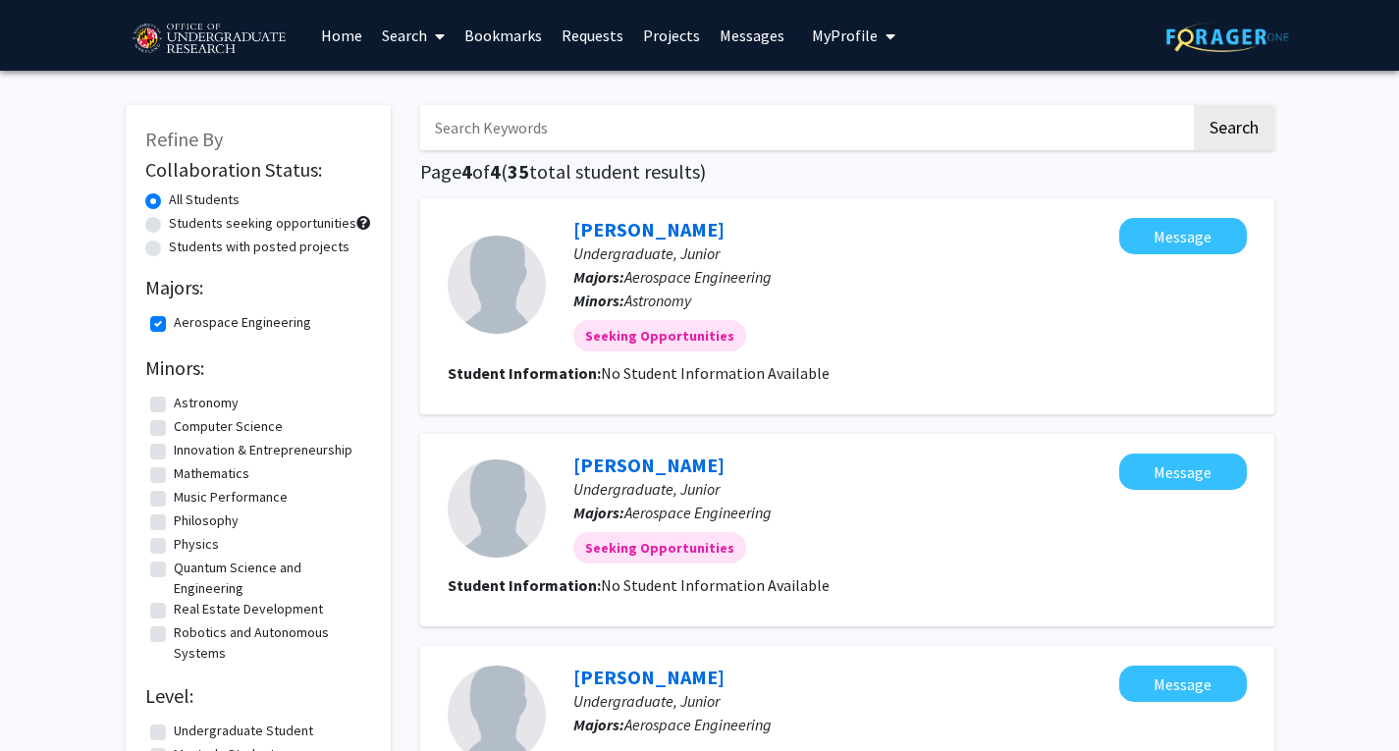
click at [169, 242] on label "Students with posted projects" at bounding box center [259, 247] width 181 height 21
click at [169, 242] on input "Students with posted projects" at bounding box center [175, 243] width 13 height 13
radio input "true"
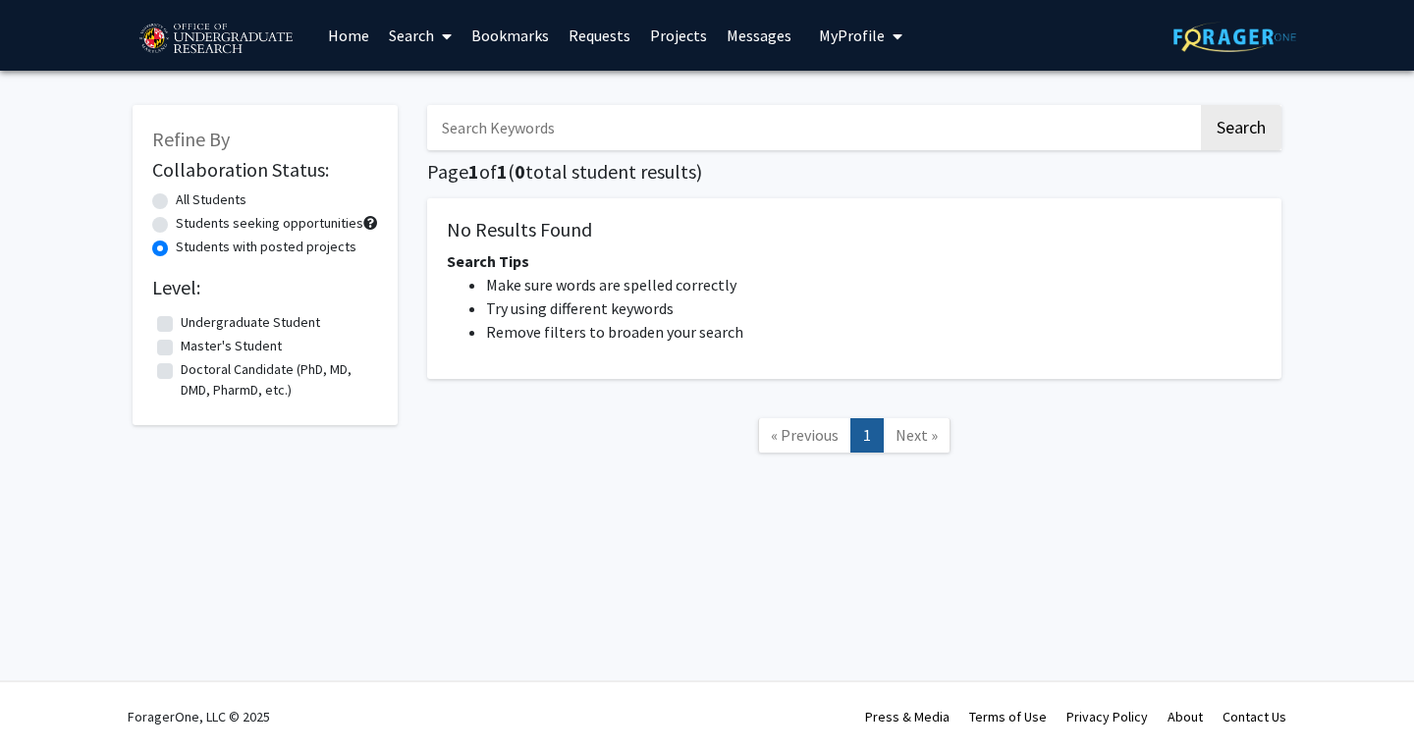
click at [176, 204] on label "All Students" at bounding box center [211, 199] width 71 height 21
click at [176, 202] on input "All Students" at bounding box center [182, 195] width 13 height 13
radio input "true"
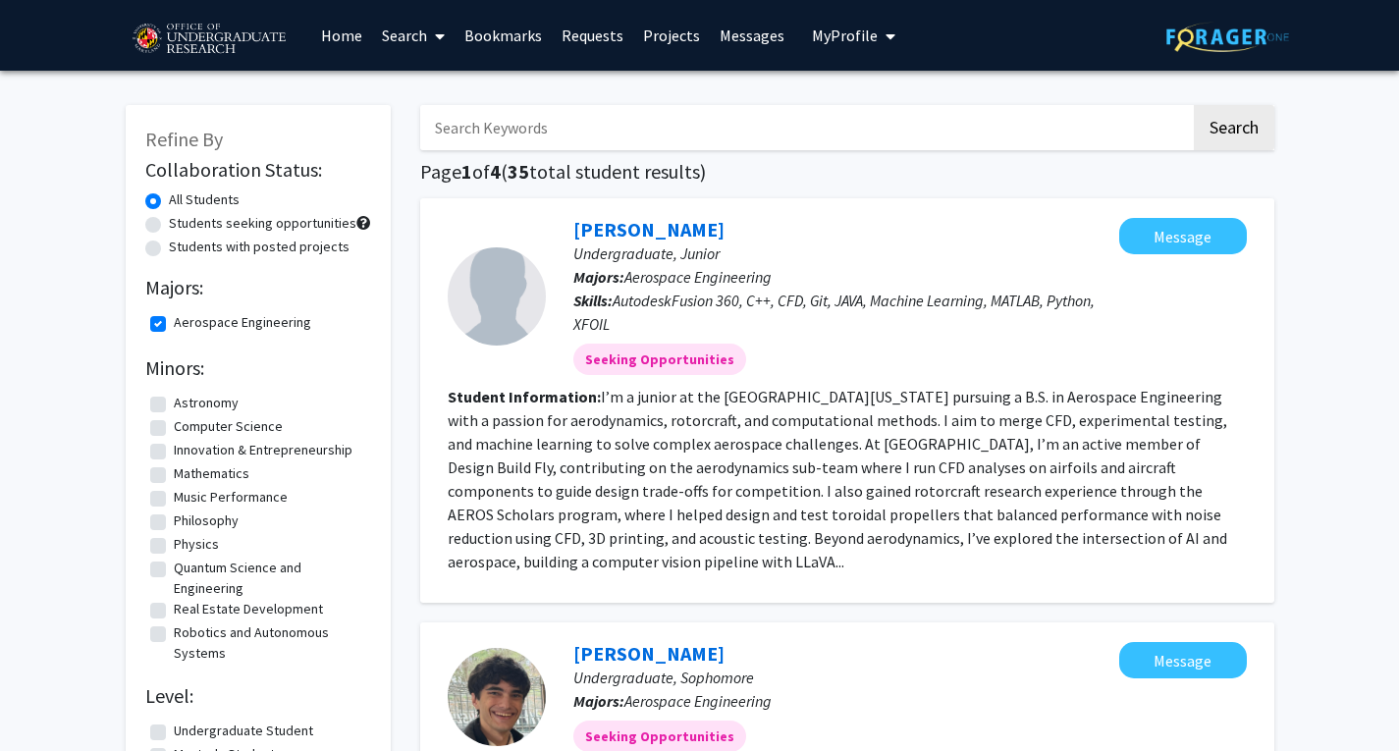
click at [174, 319] on label "Aerospace Engineering" at bounding box center [242, 322] width 137 height 21
click at [174, 319] on input "Aerospace Engineering" at bounding box center [180, 318] width 13 height 13
checkbox input "false"
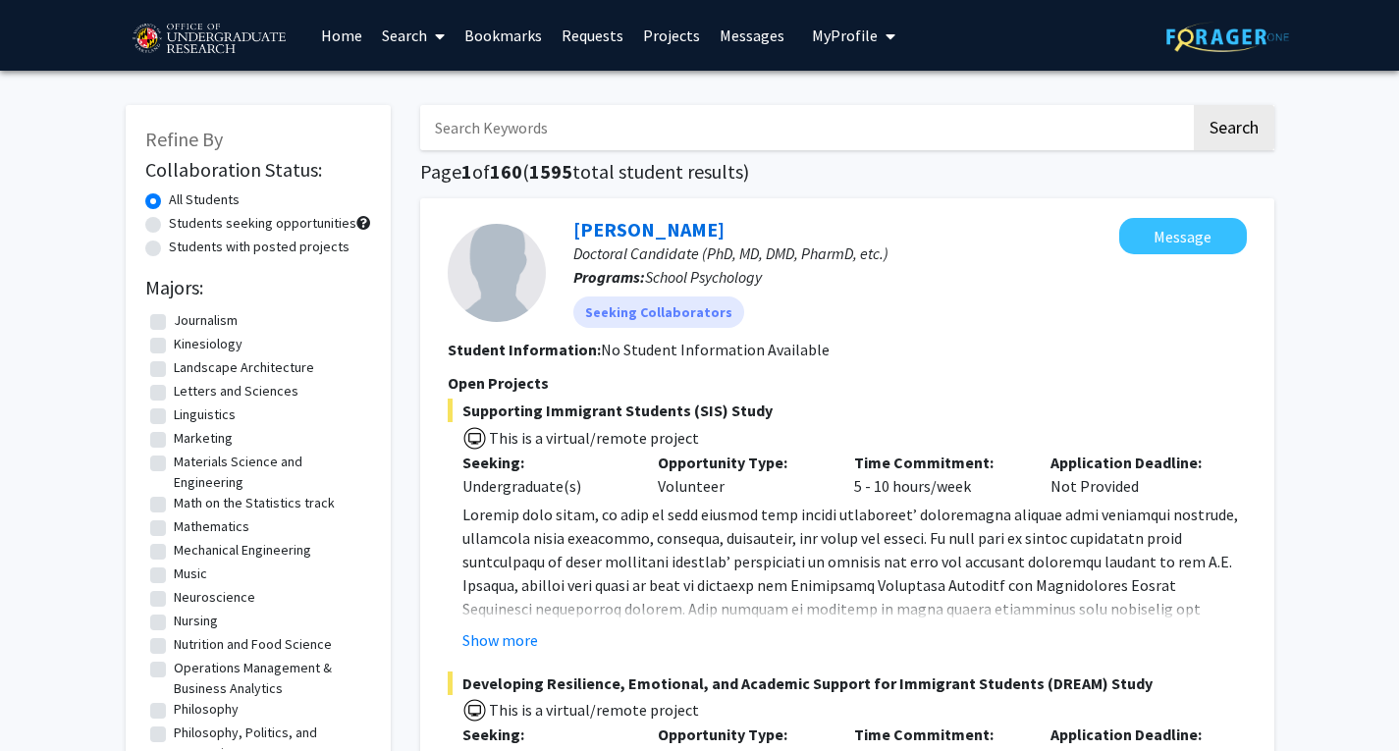
scroll to position [1188, 0]
click at [174, 559] on label "Mechanical Engineering" at bounding box center [242, 548] width 137 height 21
click at [174, 551] on input "Mechanical Engineering" at bounding box center [180, 544] width 13 height 13
checkbox input "true"
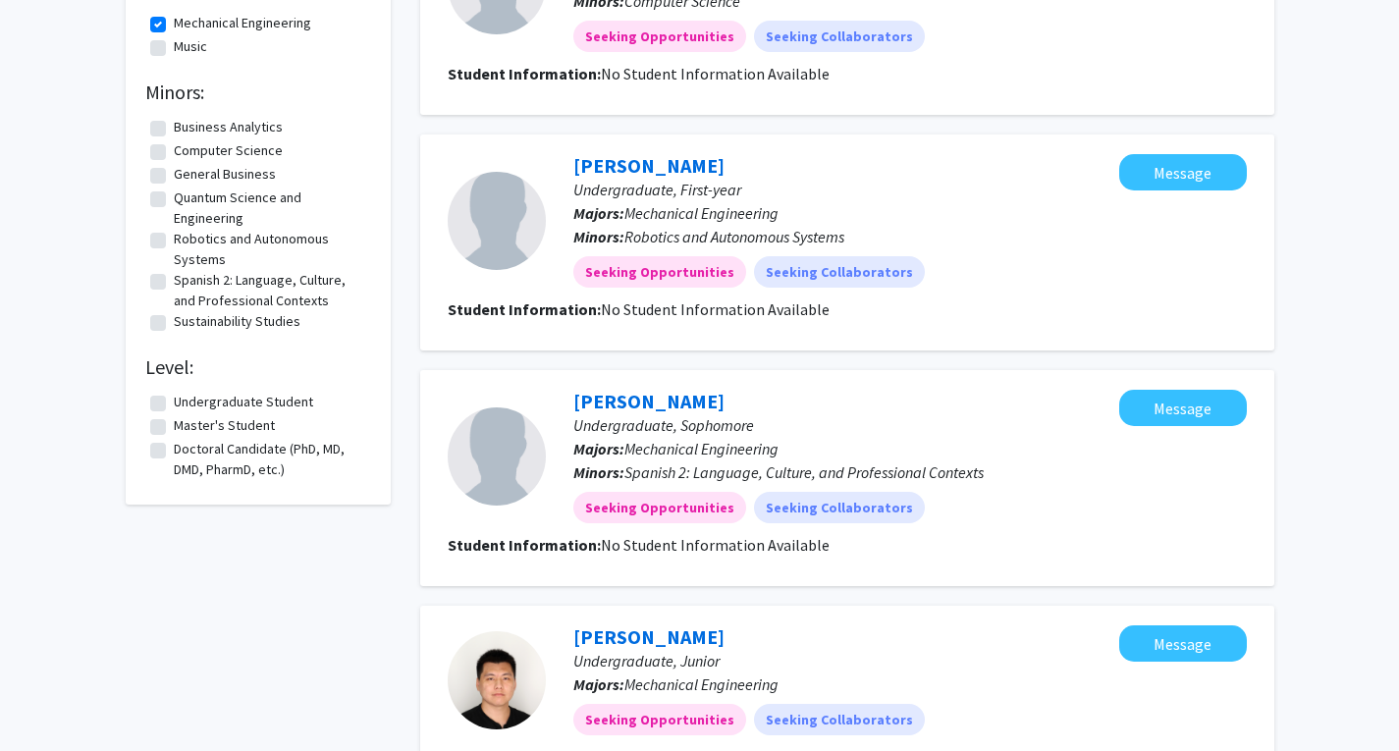
scroll to position [298, 0]
click at [174, 445] on label "Doctoral Candidate (PhD, MD, DMD, PharmD, etc.)" at bounding box center [270, 460] width 192 height 41
click at [174, 445] on input "Doctoral Candidate (PhD, MD, DMD, PharmD, etc.)" at bounding box center [180, 446] width 13 height 13
checkbox input "true"
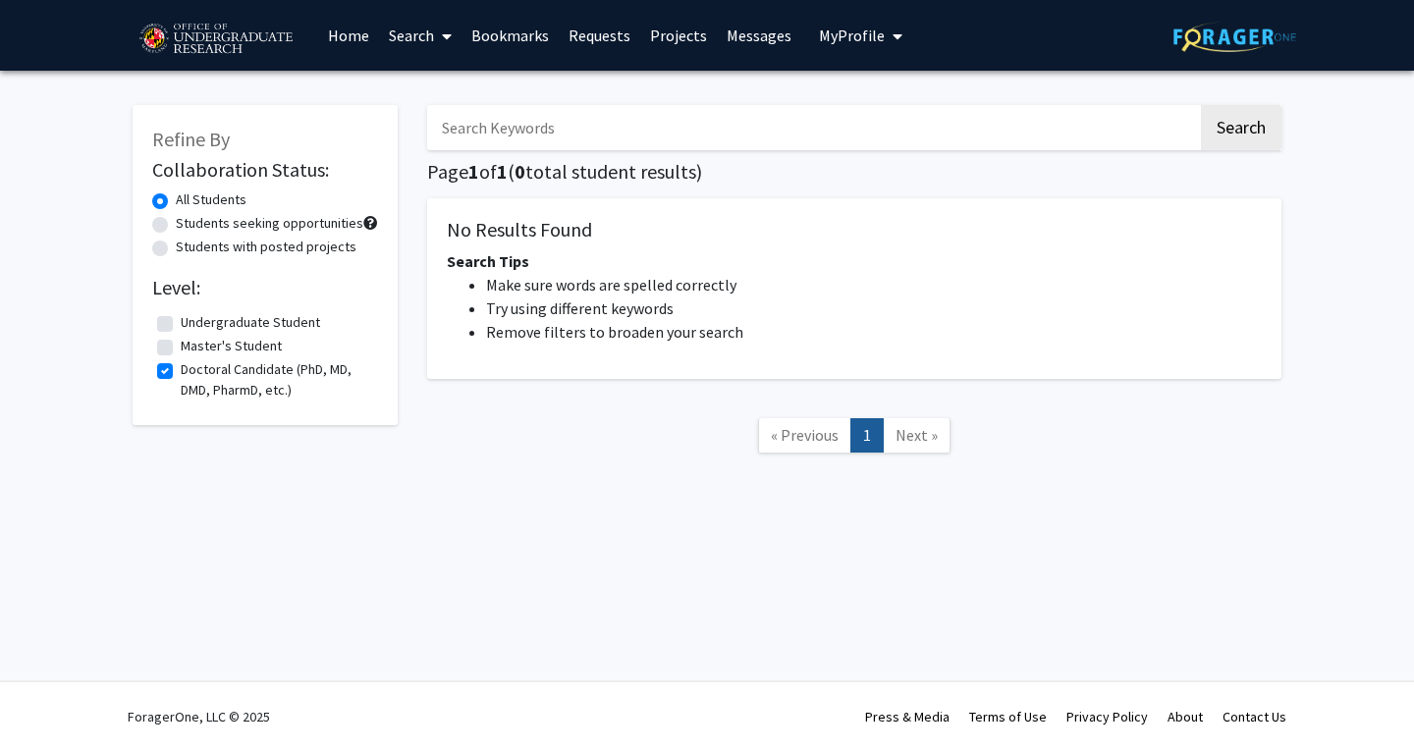
click at [181, 345] on label "Master's Student" at bounding box center [231, 346] width 101 height 21
click at [181, 345] on input "Master's Student" at bounding box center [187, 342] width 13 height 13
click at [181, 350] on label "Master's Student" at bounding box center [231, 346] width 101 height 21
click at [181, 349] on input "Master's Student" at bounding box center [187, 342] width 13 height 13
checkbox input "false"
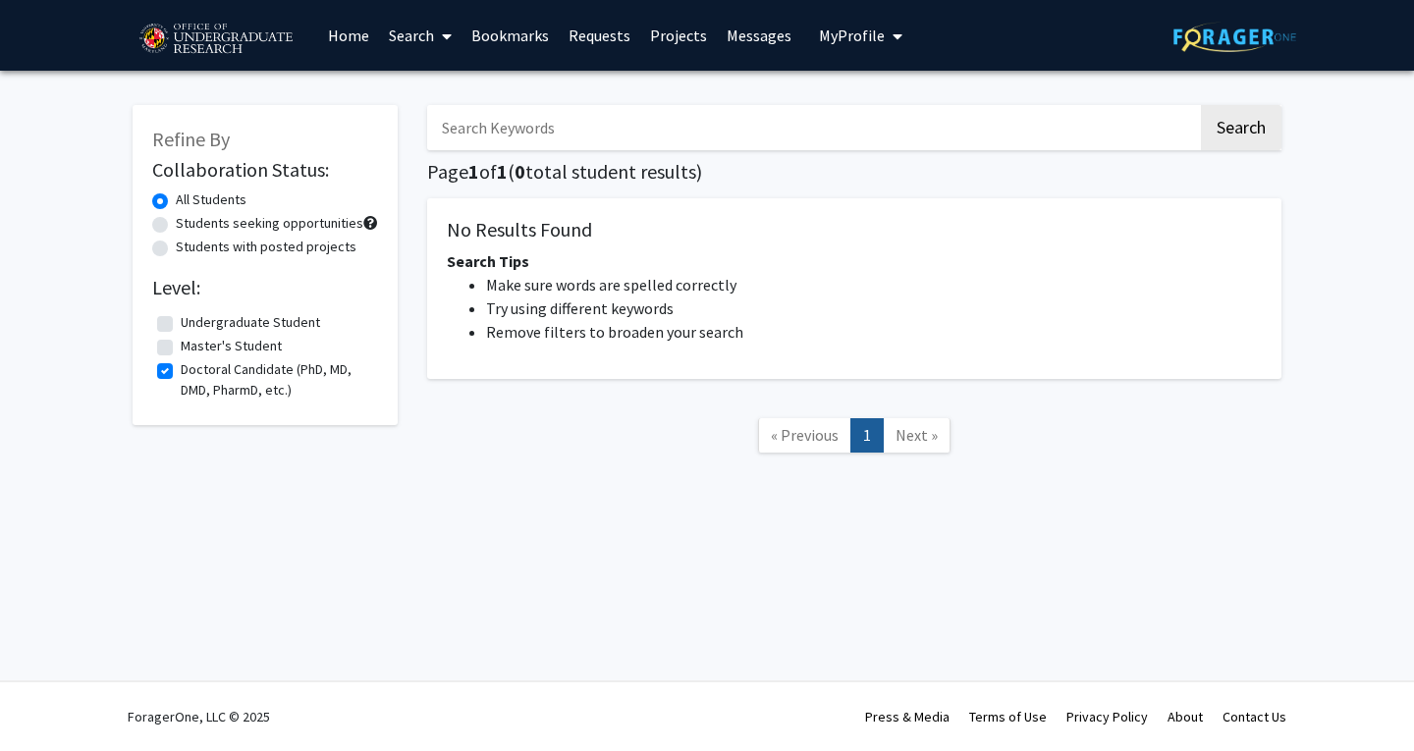
click at [181, 370] on label "Doctoral Candidate (PhD, MD, DMD, PharmD, etc.)" at bounding box center [277, 379] width 192 height 41
click at [181, 370] on input "Doctoral Candidate (PhD, MD, DMD, PharmD, etc.)" at bounding box center [187, 365] width 13 height 13
checkbox input "false"
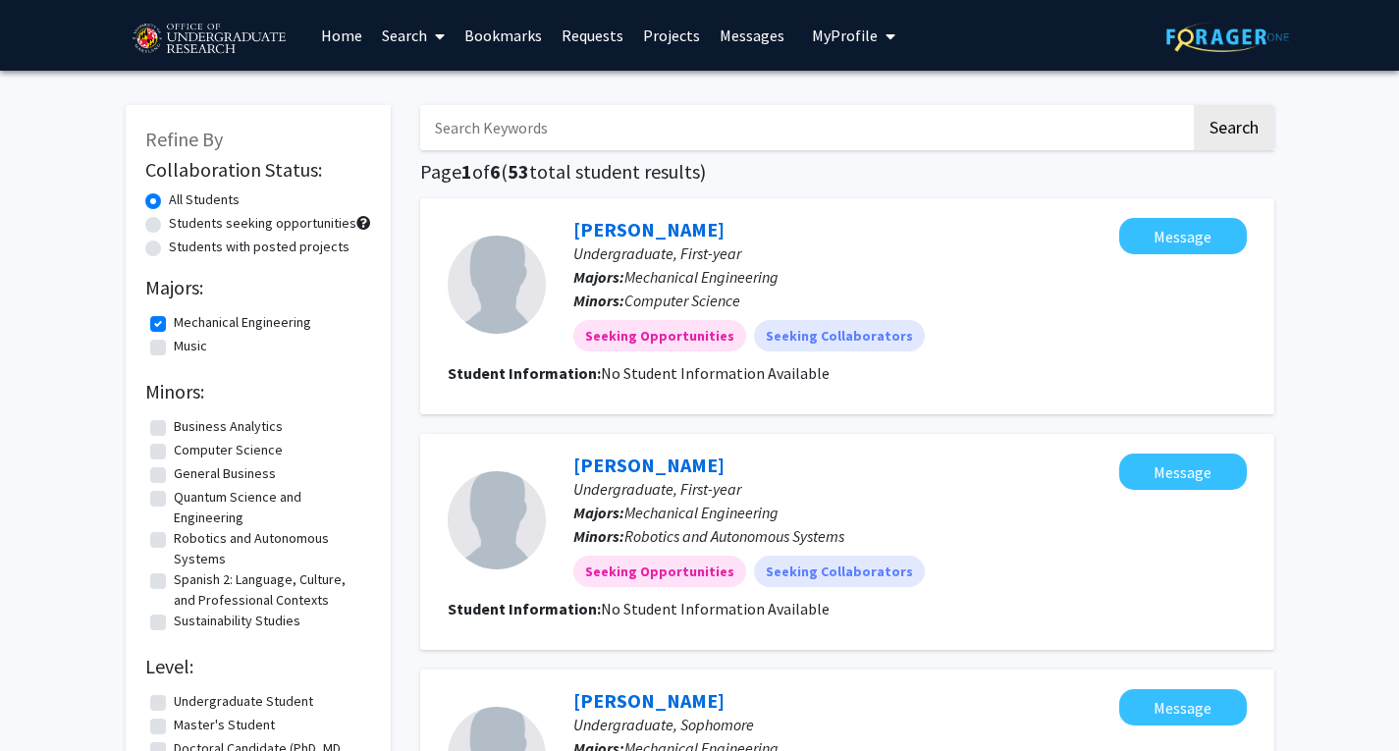
click at [174, 325] on label "Mechanical Engineering" at bounding box center [242, 322] width 137 height 21
click at [174, 325] on input "Mechanical Engineering" at bounding box center [180, 318] width 13 height 13
checkbox input "false"
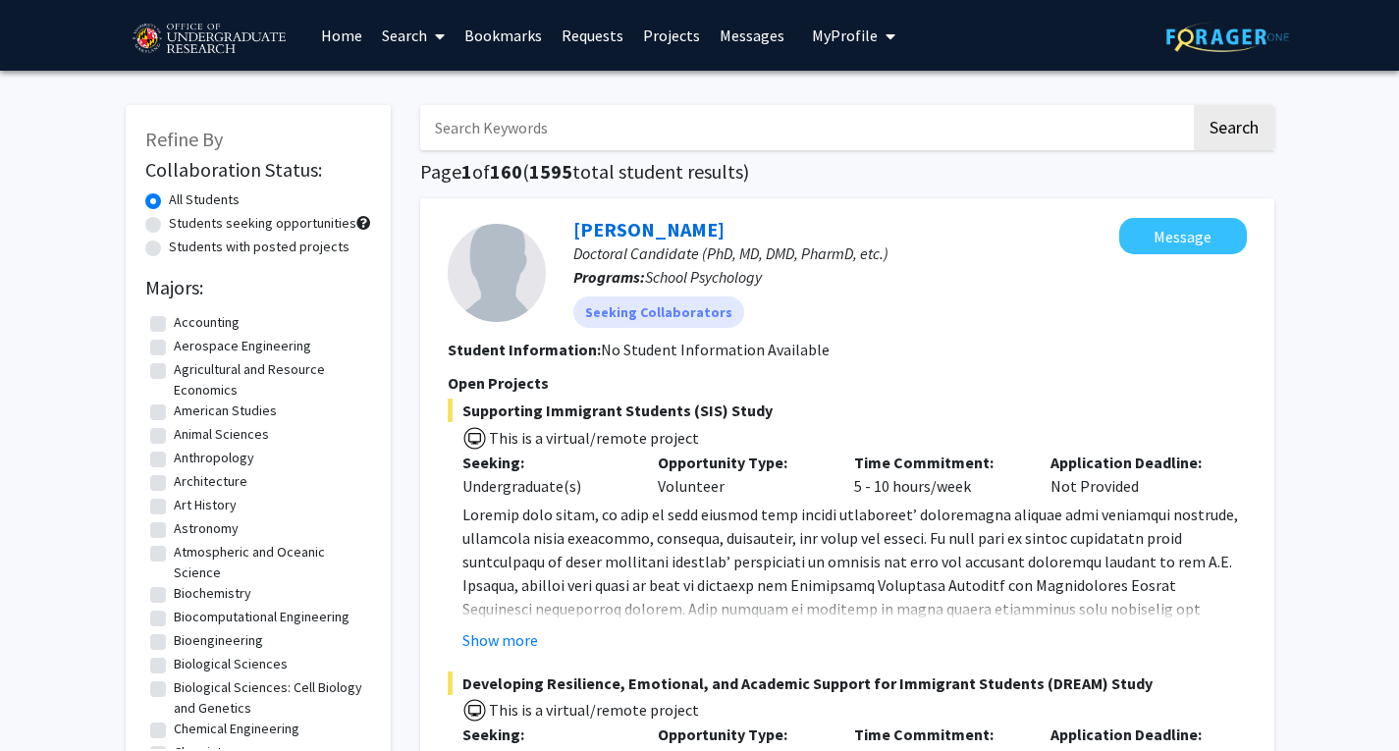
click at [929, 413] on span "Supporting Immigrant Students (SIS) Study" at bounding box center [847, 411] width 799 height 24
click at [657, 45] on link "Projects" at bounding box center [671, 35] width 77 height 69
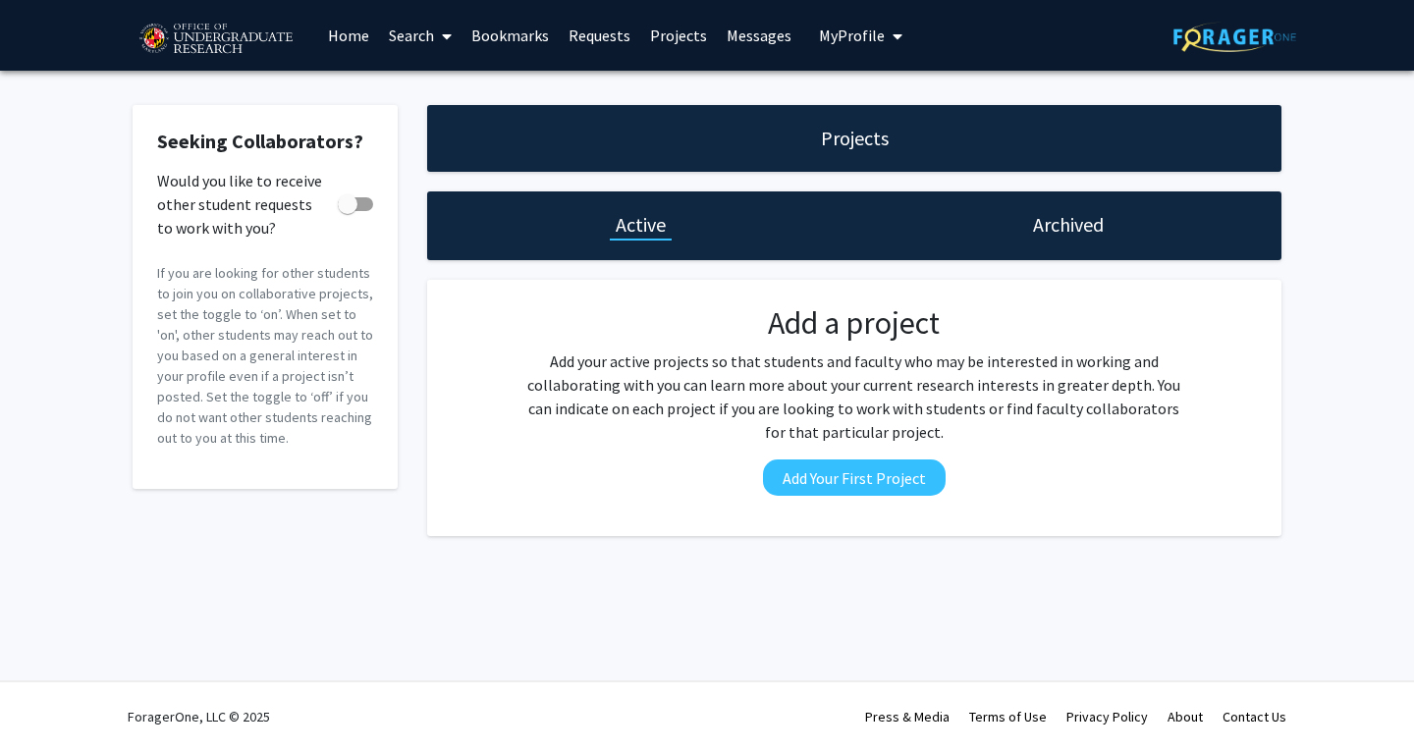
click at [424, 27] on link "Search" at bounding box center [420, 35] width 82 height 69
click at [446, 78] on span "Faculty/Staff" at bounding box center [451, 90] width 144 height 39
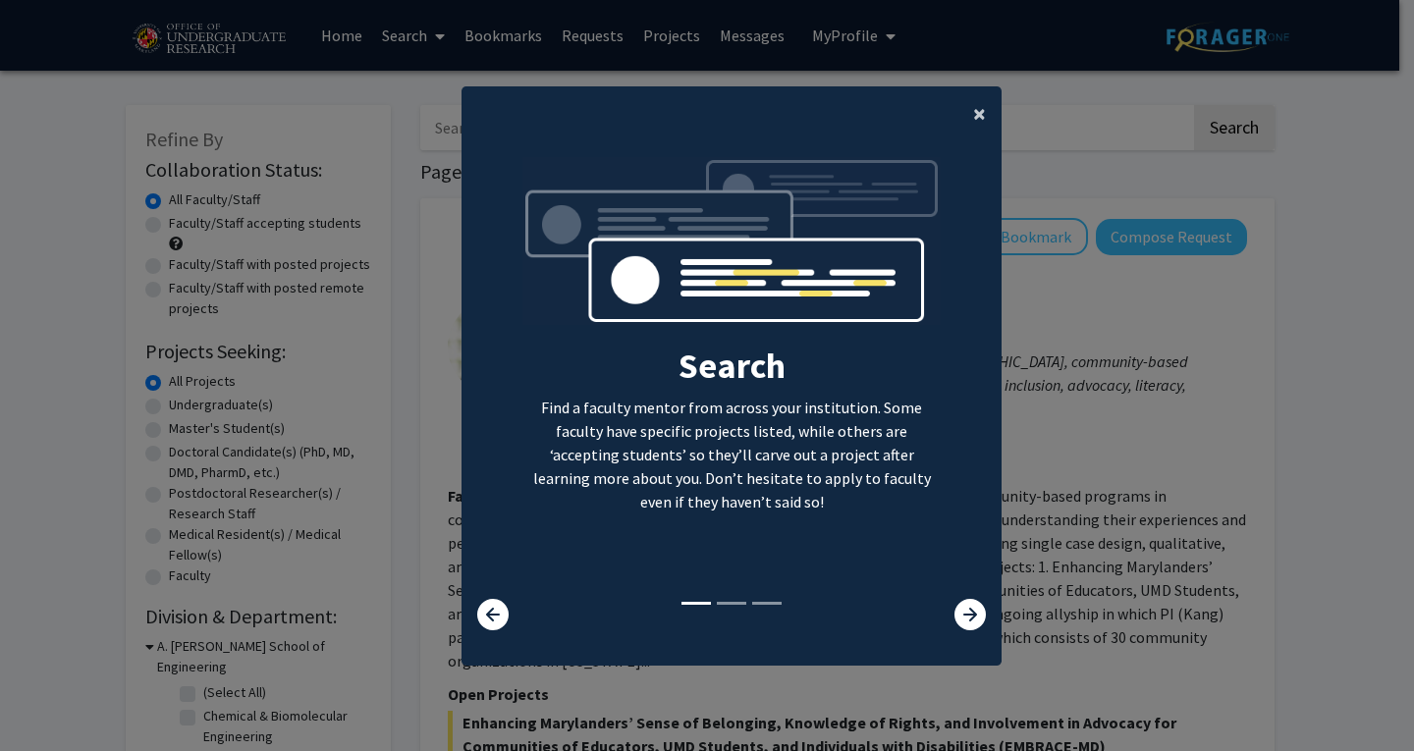
click at [973, 114] on span "×" at bounding box center [979, 113] width 13 height 30
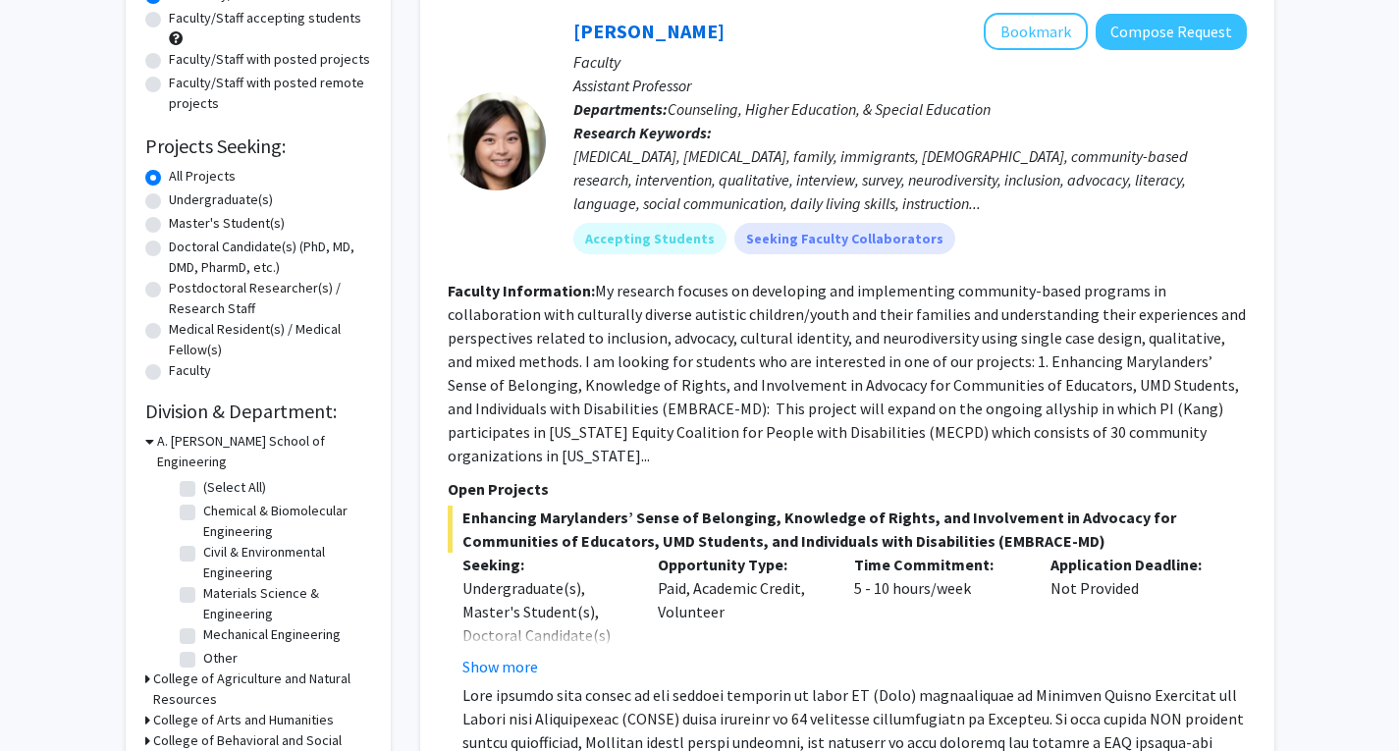
scroll to position [206, 0]
click at [203, 476] on label "(Select All)" at bounding box center [234, 486] width 63 height 21
click at [203, 476] on input "(Select All)" at bounding box center [209, 482] width 13 height 13
checkbox input "true"
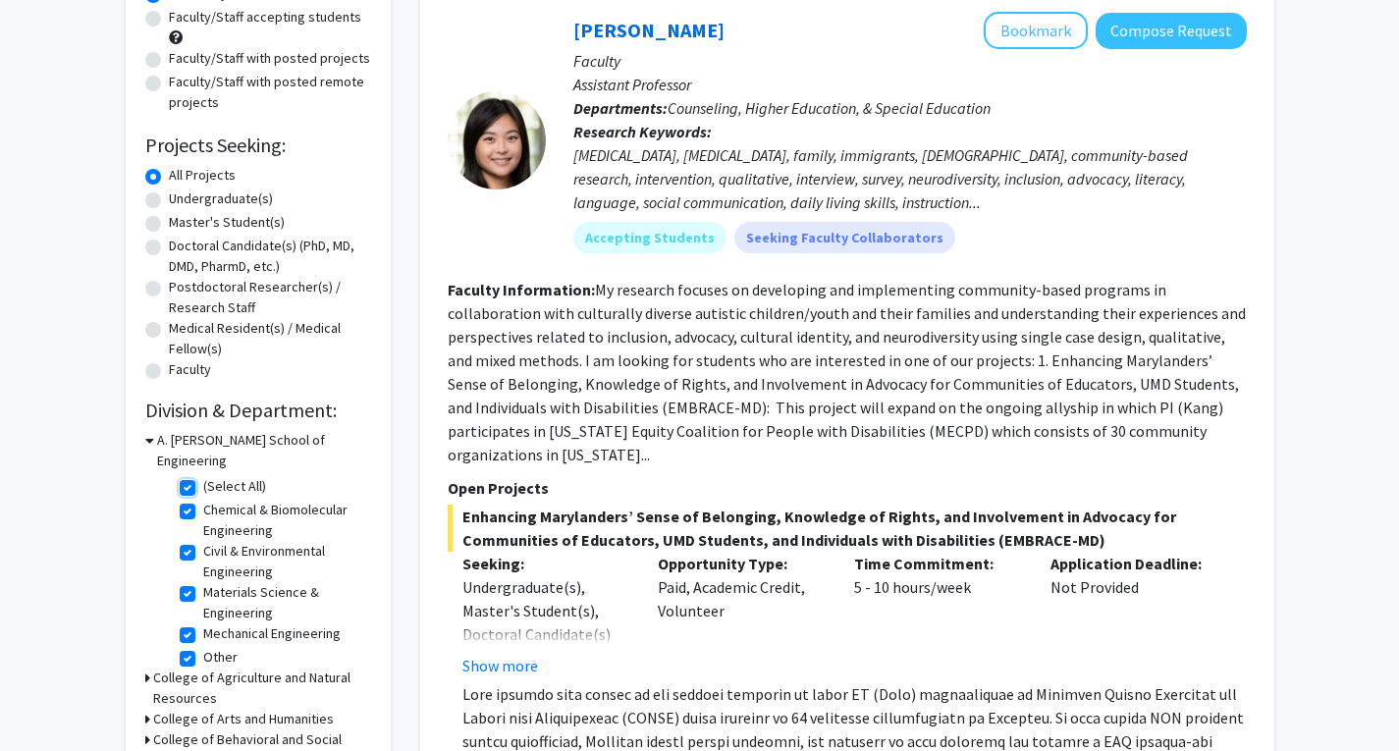
checkbox input "true"
